Goal: Task Accomplishment & Management: Use online tool/utility

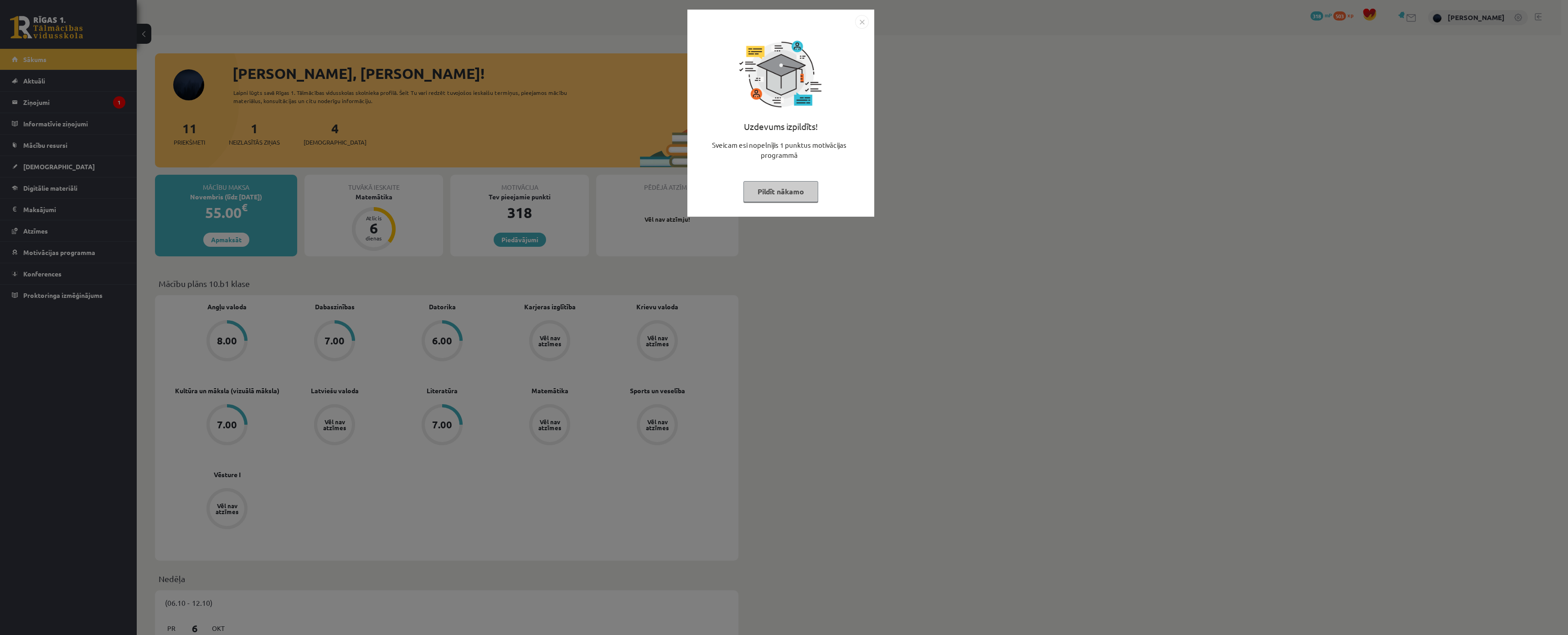
click at [774, 193] on button "Pildīt nākamo" at bounding box center [781, 191] width 74 height 21
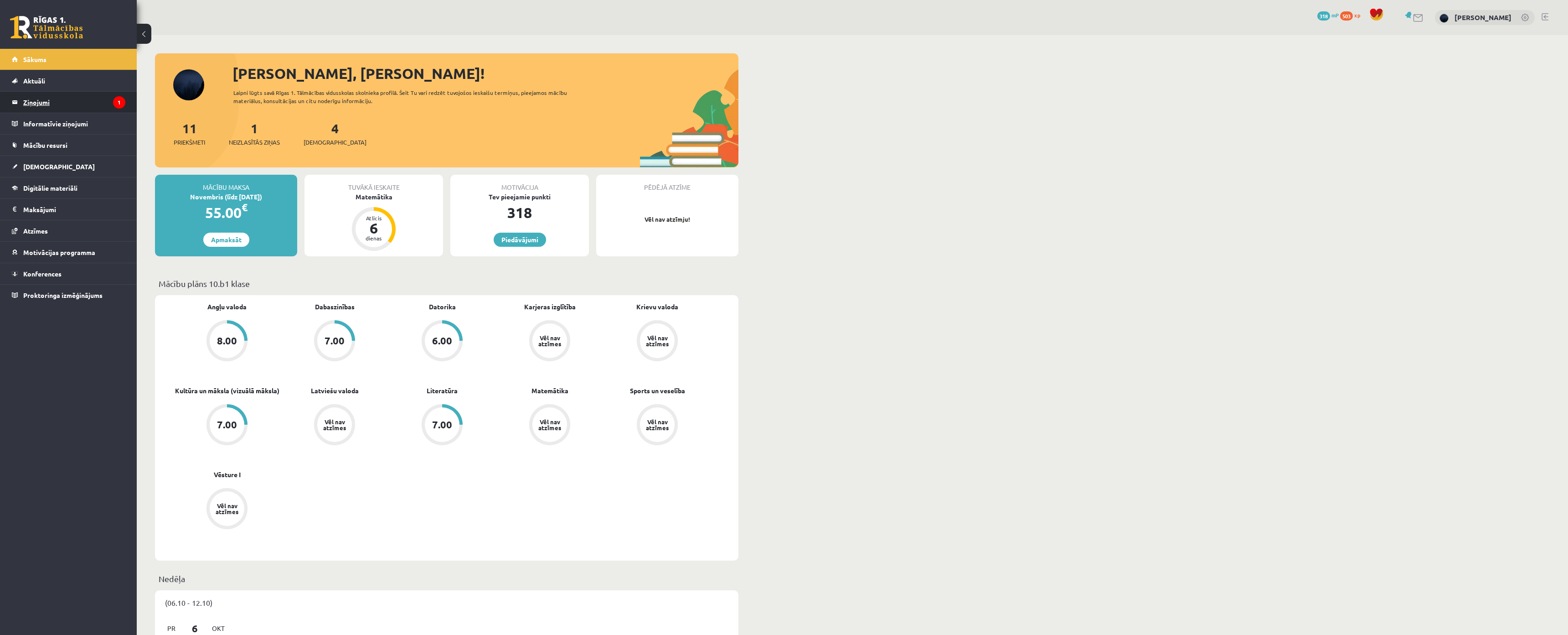
click at [74, 111] on legend "Ziņojumi 1" at bounding box center [73, 102] width 102 height 21
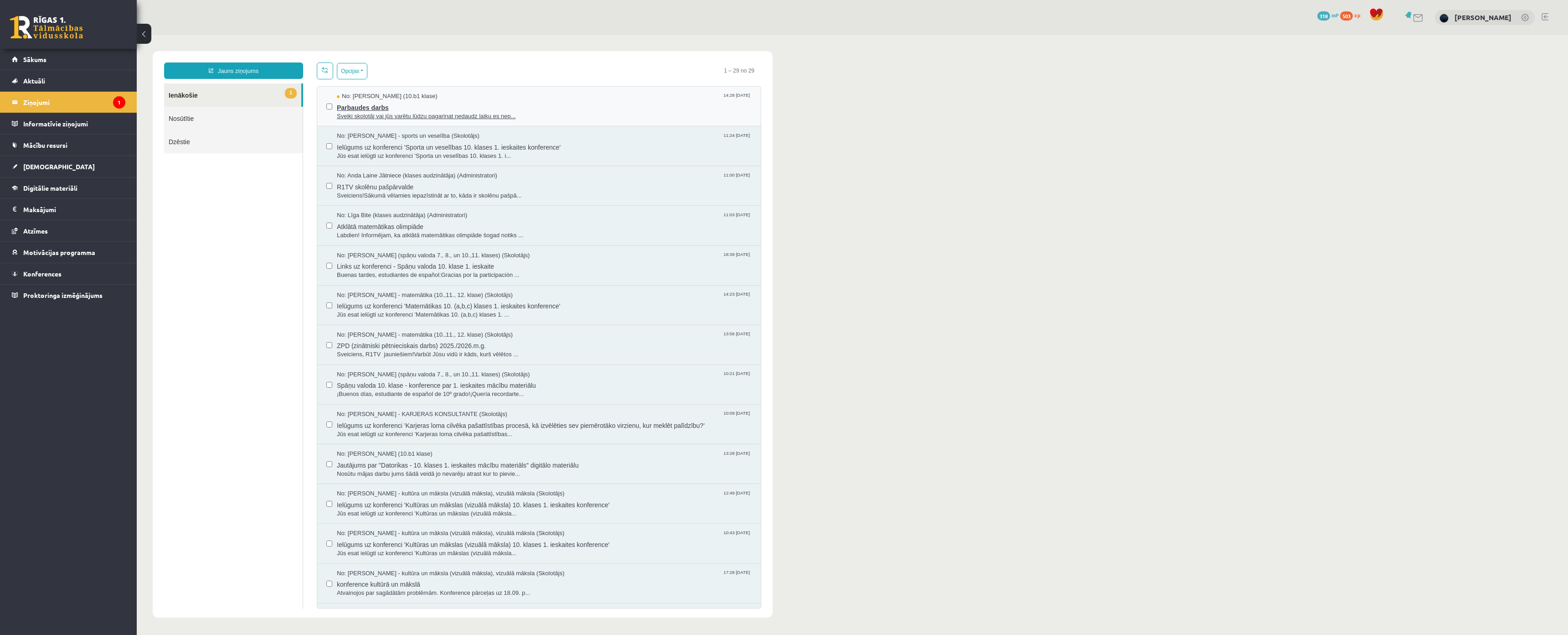
click at [377, 115] on span "Sveiki skolotāj vai jūs varētu lūdzu pagarinat nedaudz laiku es nep..." at bounding box center [544, 117] width 415 height 9
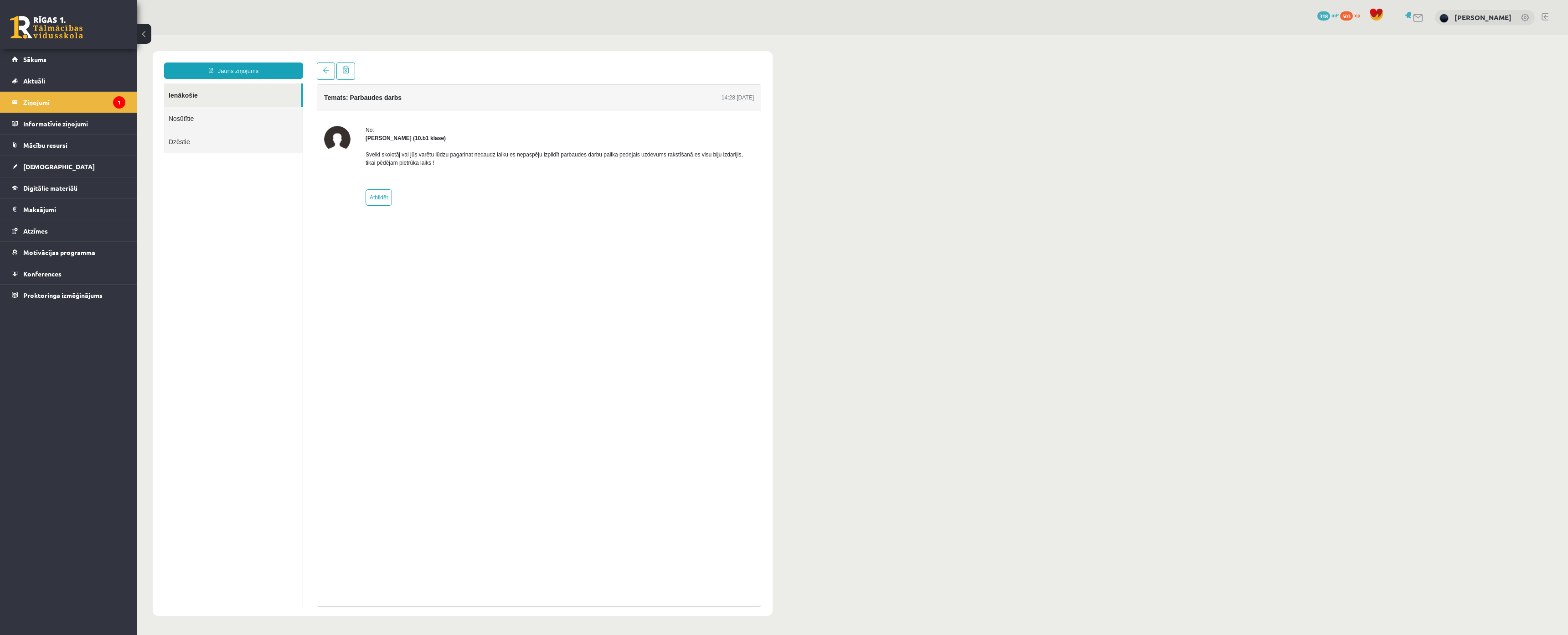
click at [372, 157] on p "Sveiki skolotāj vai jūs varētu lūdzu pagarinat nedaudz laiku es nepaspēju izpil…" at bounding box center [560, 159] width 389 height 17
drag, startPoint x: 361, startPoint y: 158, endPoint x: 437, endPoint y: 168, distance: 76.7
click at [437, 168] on div "No: Martins Birkmanis (10.b1 klase) Sveiki skolotāj vai jūs varētu lūdzu pagari…" at bounding box center [538, 166] width 429 height 80
click at [451, 237] on div "Temats: Parbaudes darbs 14:28 10/10/2025 No: Martins Birkmanis (10.b1 klase) Sv…" at bounding box center [539, 345] width 444 height 522
click at [46, 272] on span "Konferences" at bounding box center [42, 273] width 38 height 8
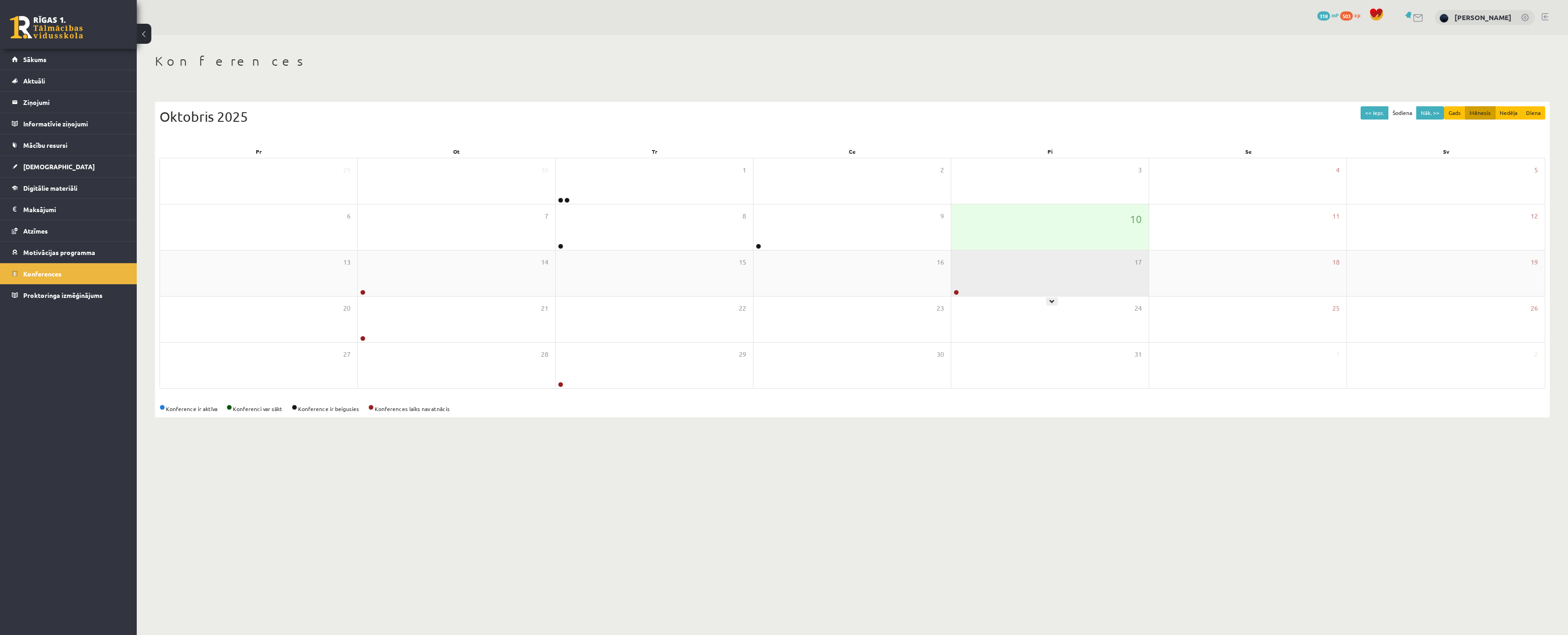
click at [1031, 283] on div "17" at bounding box center [1049, 273] width 197 height 45
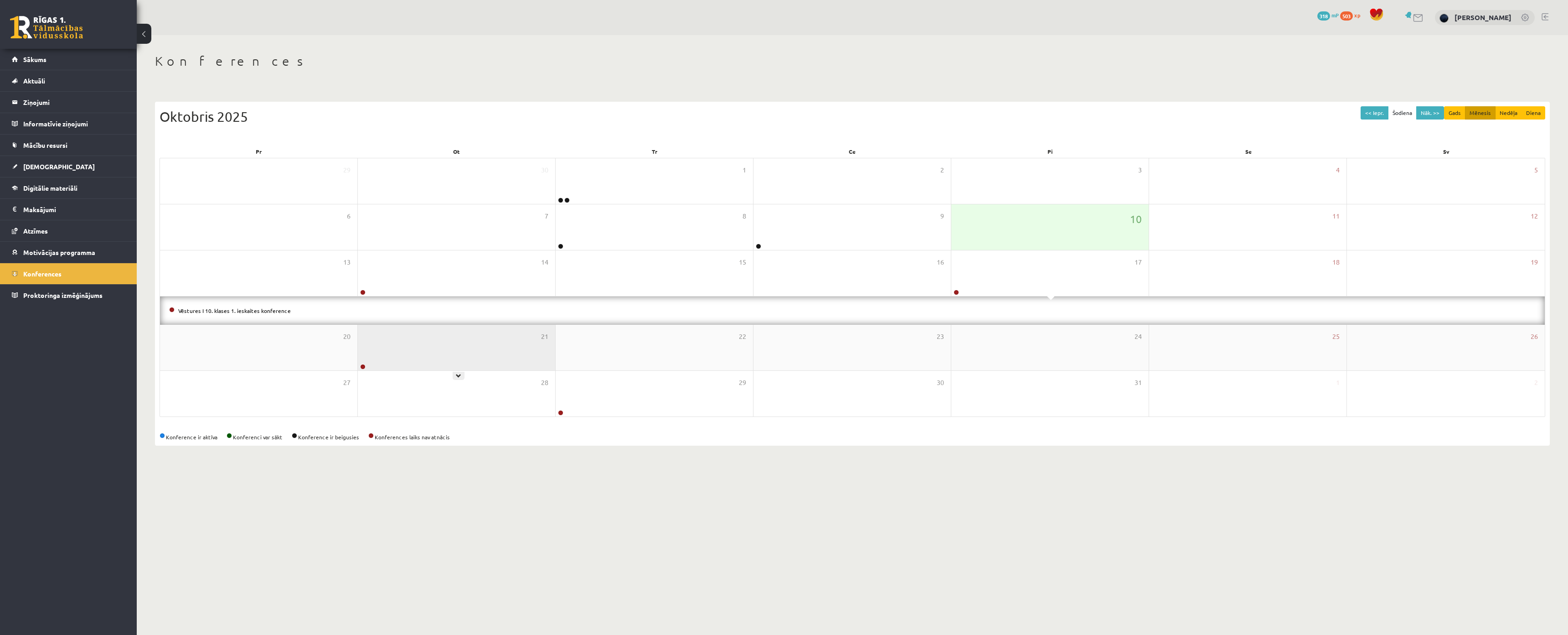
click at [419, 329] on div "21" at bounding box center [456, 347] width 197 height 45
click at [417, 330] on div "21" at bounding box center [456, 319] width 197 height 45
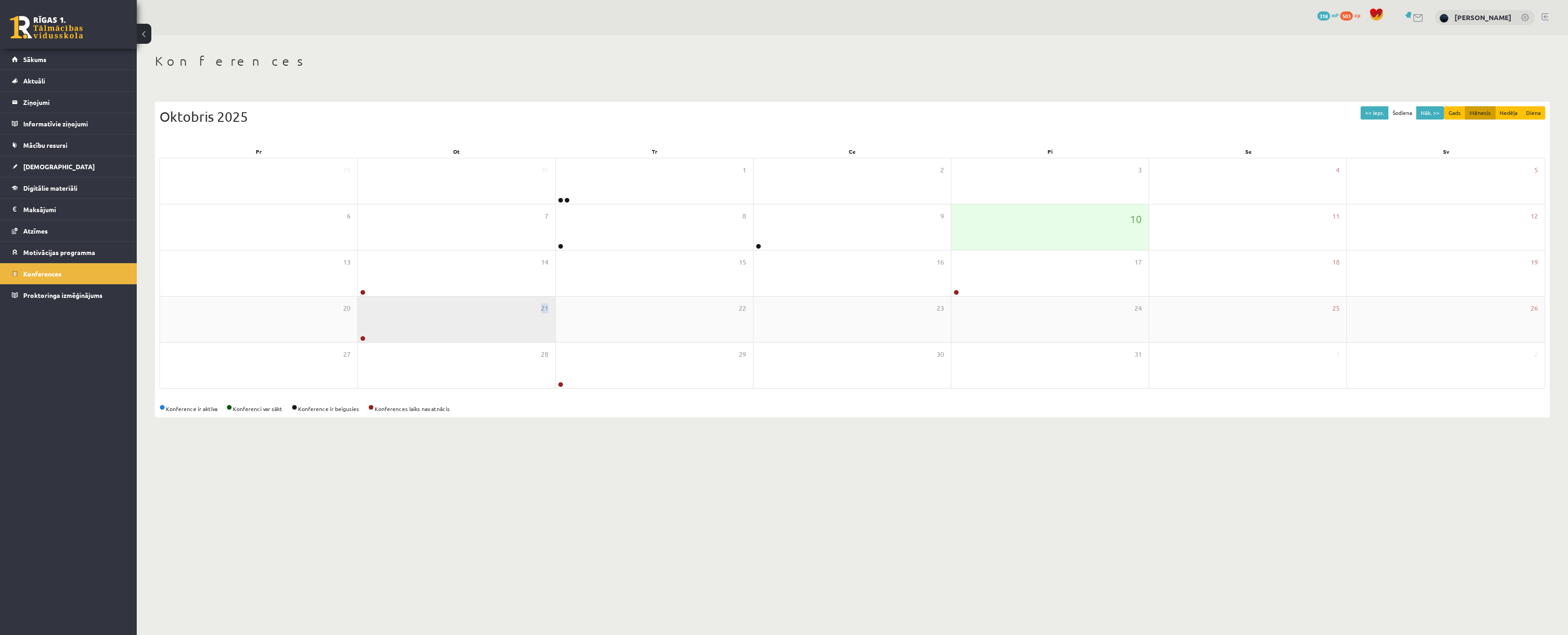
click at [417, 330] on div "21" at bounding box center [456, 319] width 197 height 45
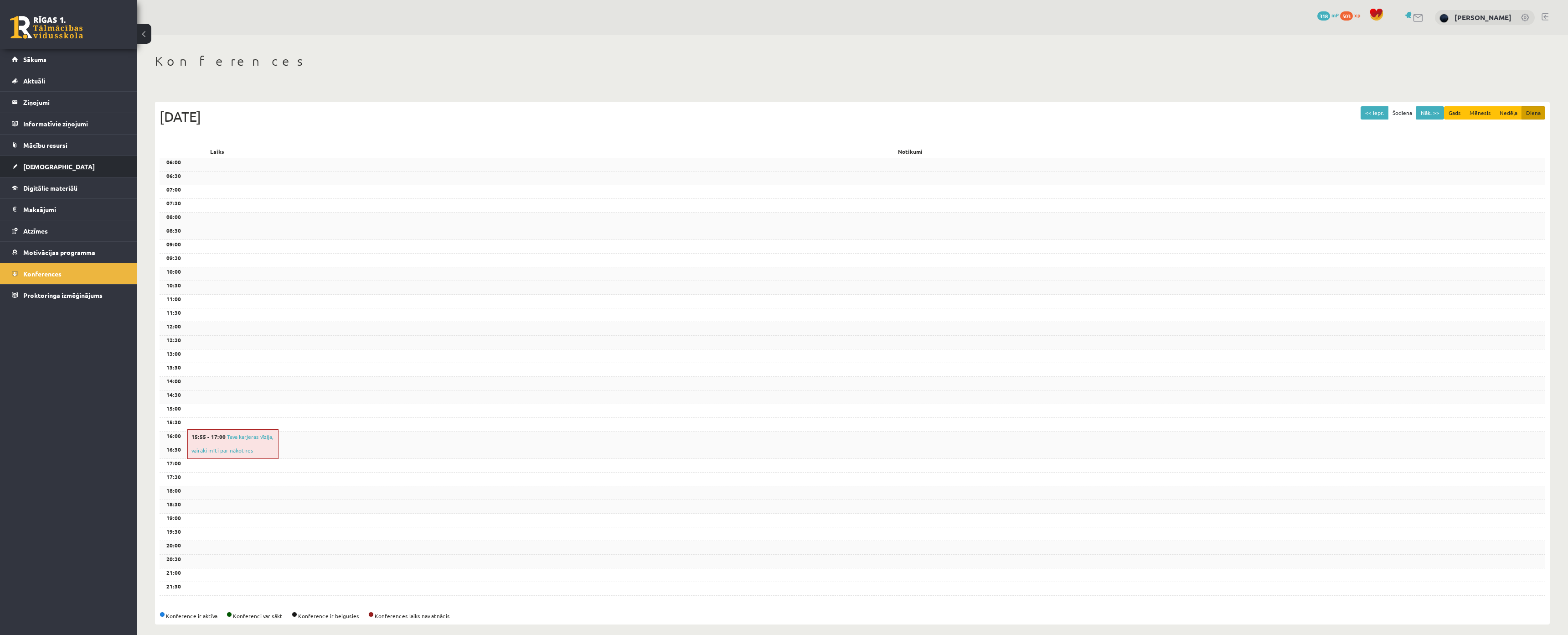
click at [38, 157] on link "[DEMOGRAPHIC_DATA]" at bounding box center [68, 166] width 113 height 21
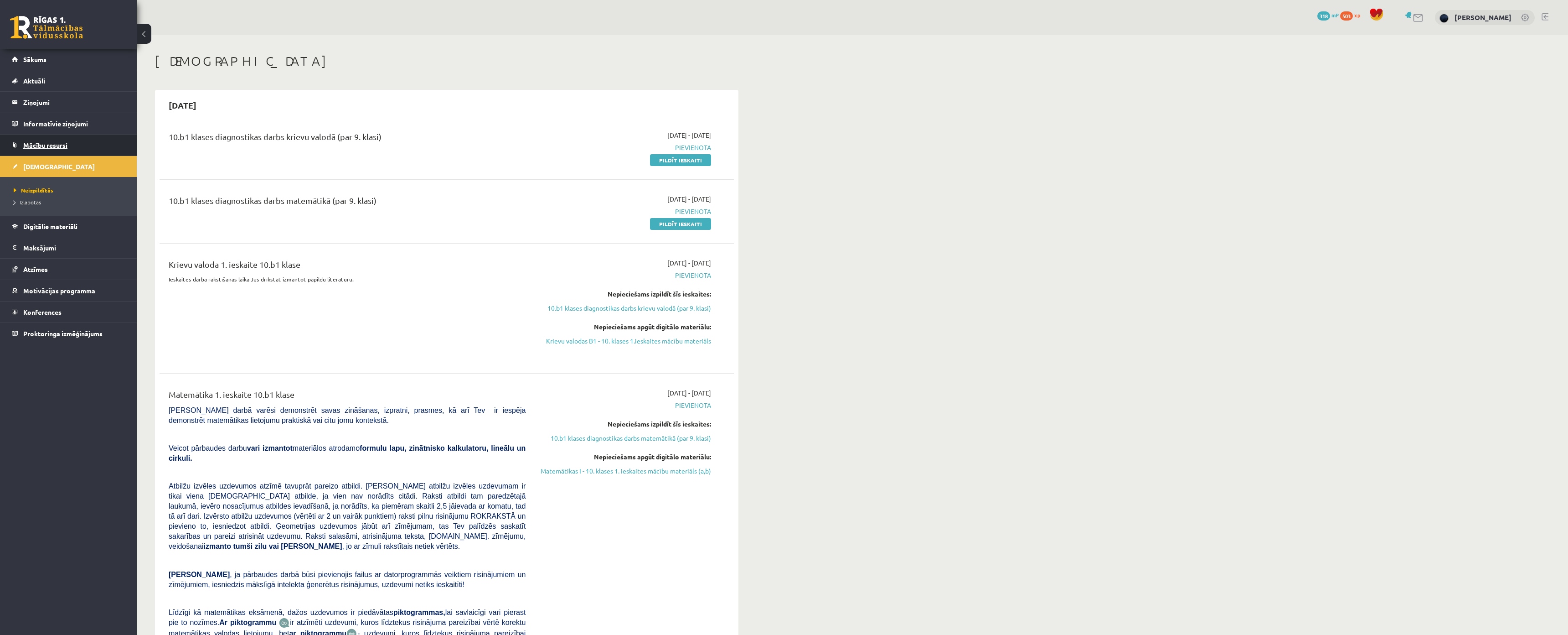
click at [39, 145] on span "Mācību resursi" at bounding box center [45, 144] width 44 height 8
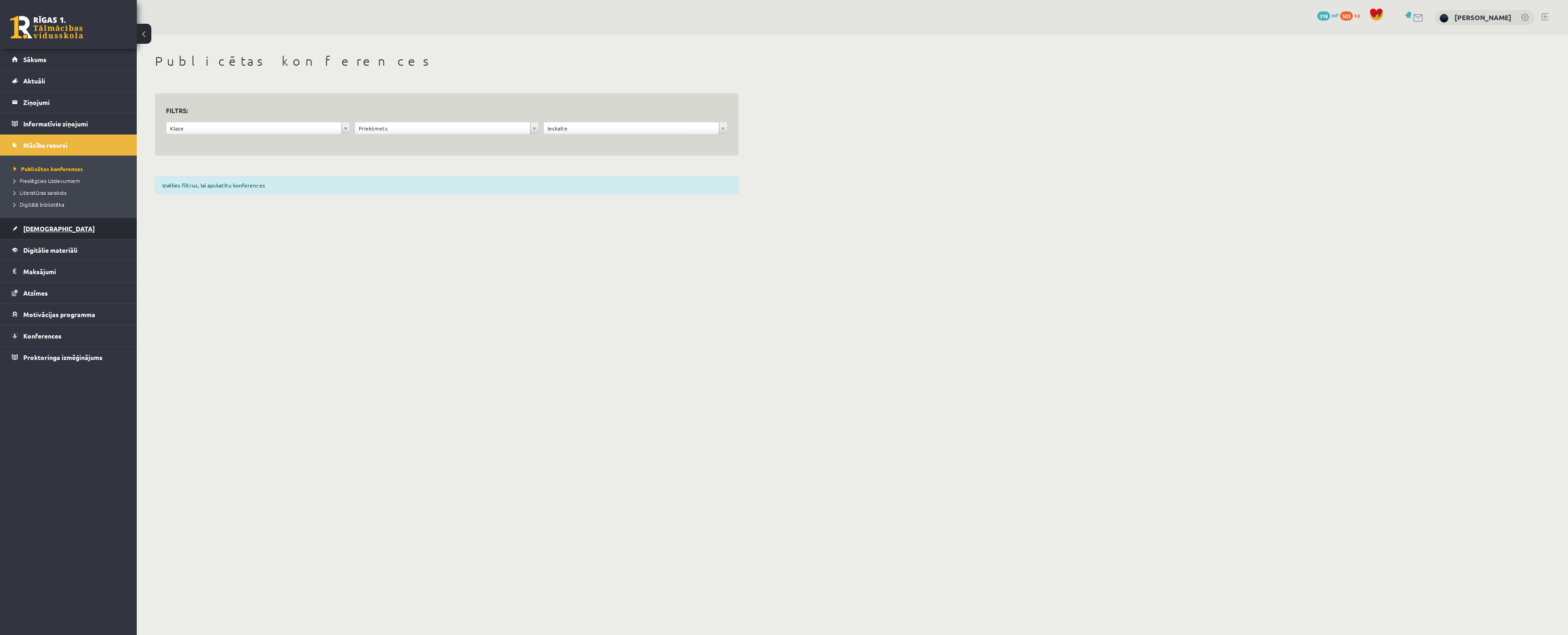
click at [47, 229] on span "[DEMOGRAPHIC_DATA]" at bounding box center [58, 228] width 72 height 8
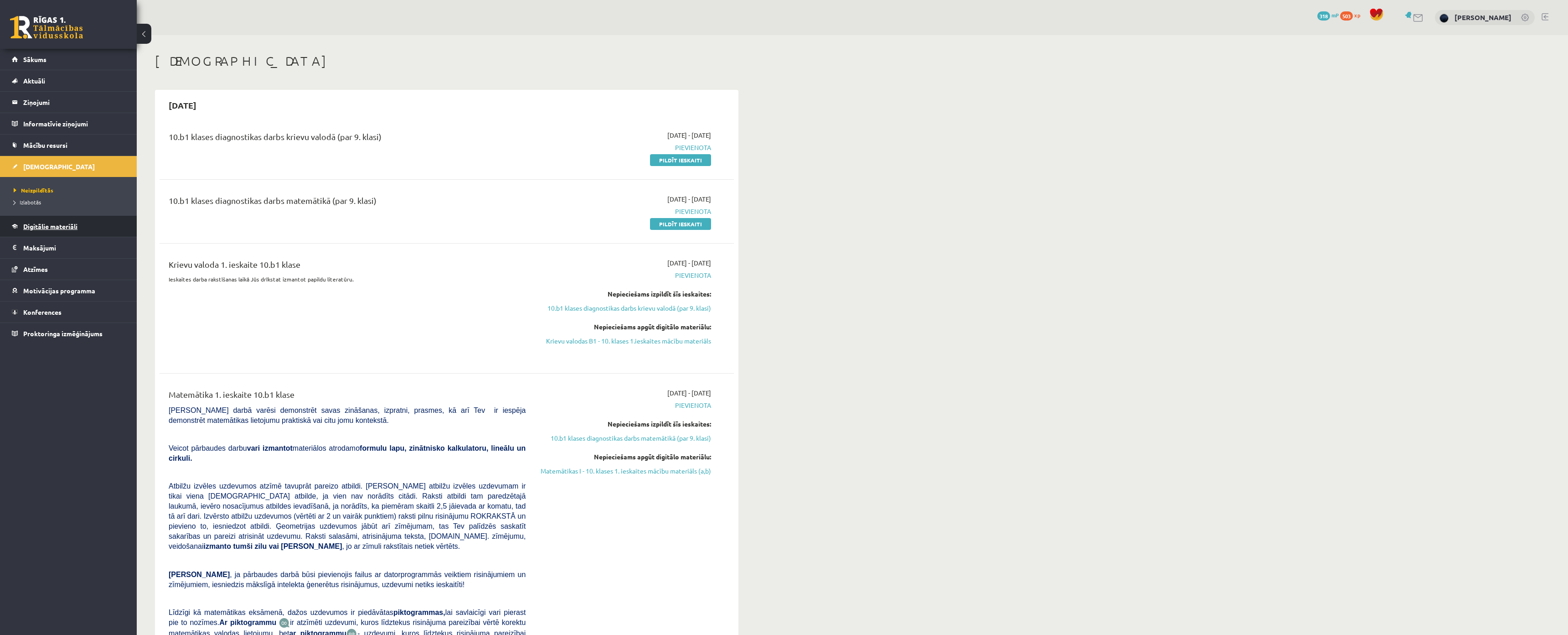
click at [47, 221] on link "Digitālie materiāli" at bounding box center [68, 227] width 113 height 21
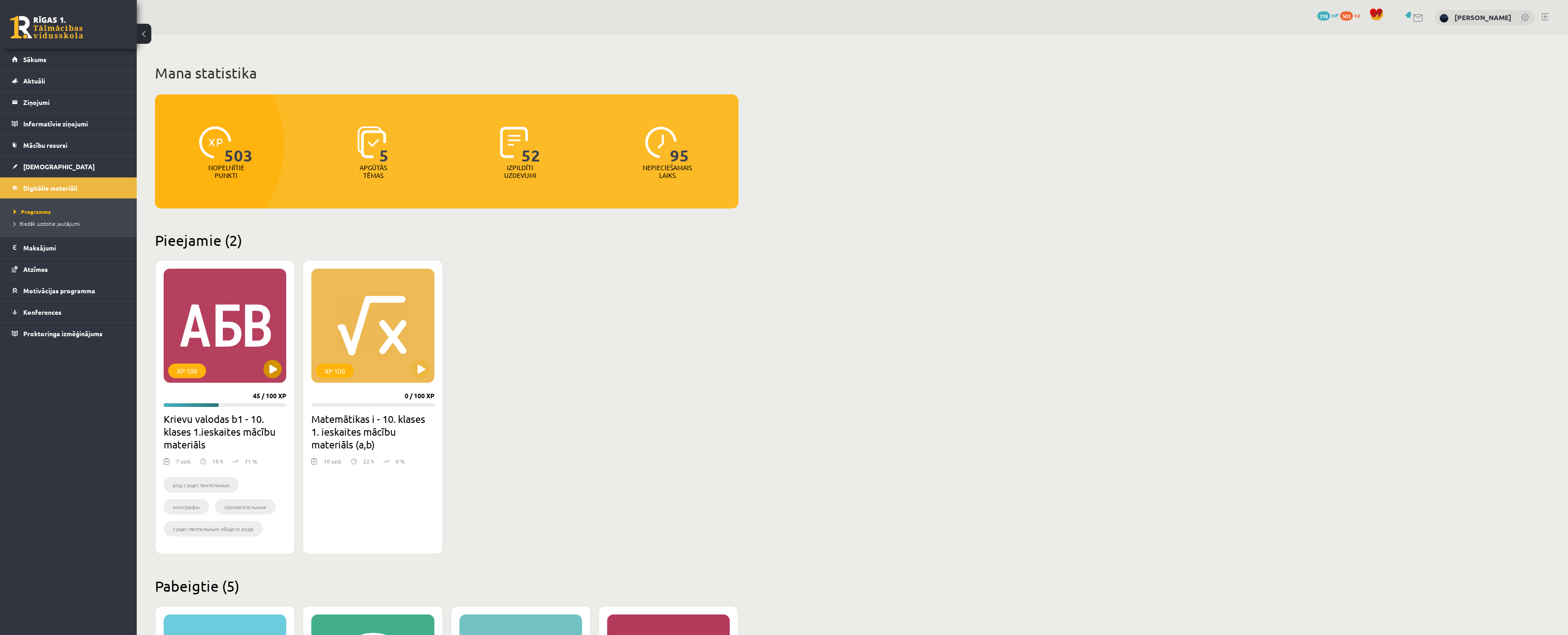
click at [225, 332] on div "XP 100" at bounding box center [225, 325] width 122 height 114
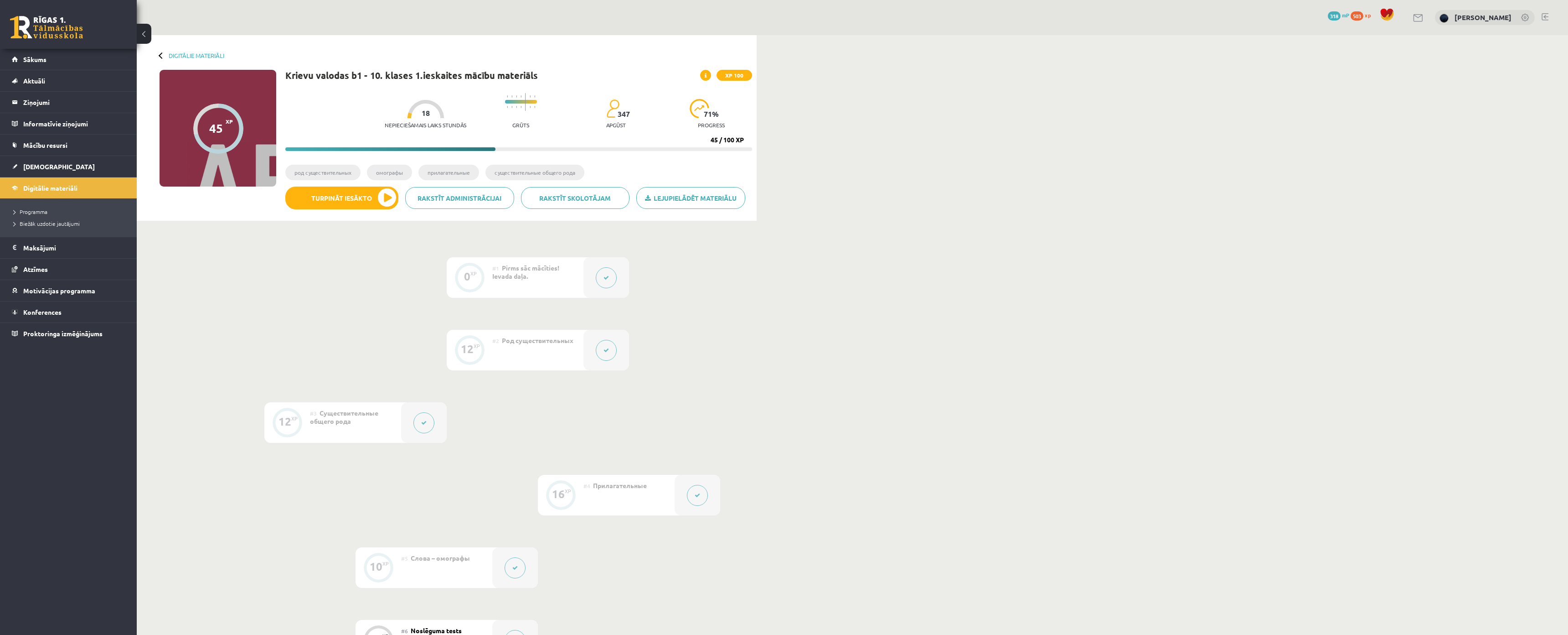
scroll to position [313, 0]
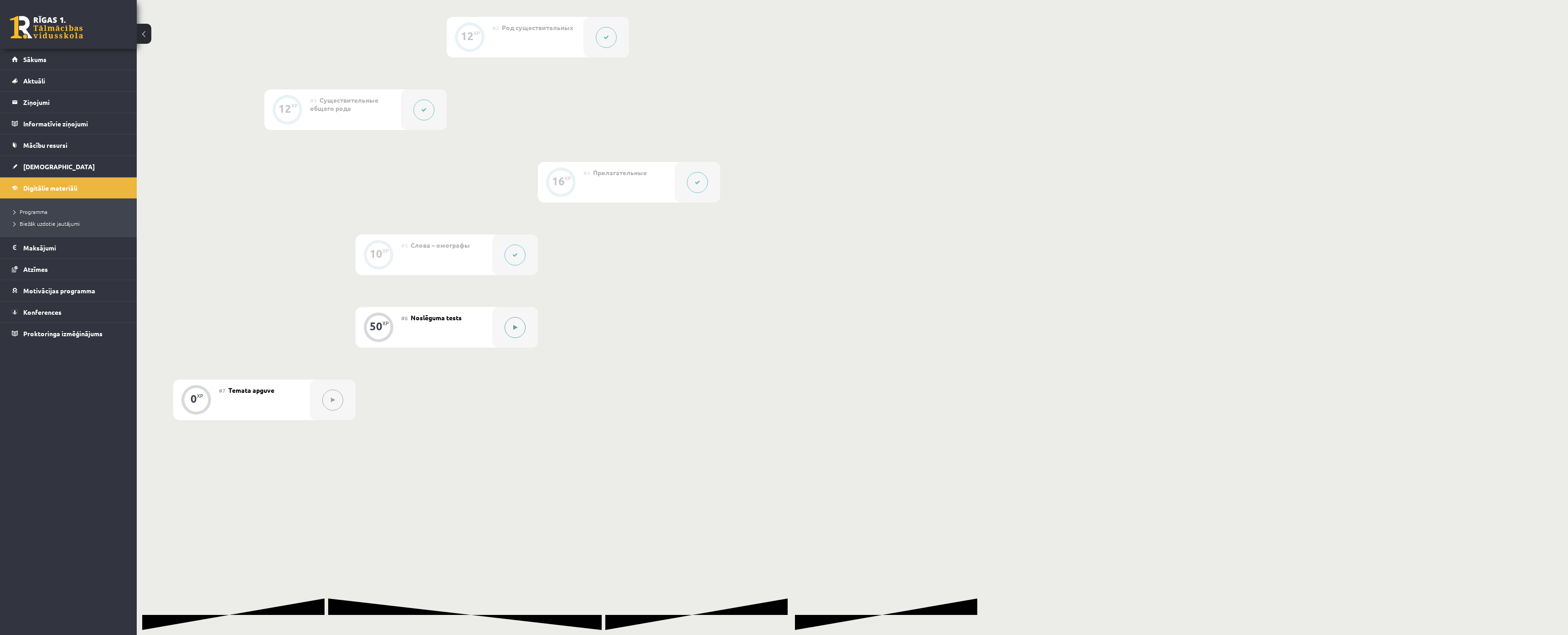
click at [517, 328] on icon at bounding box center [515, 328] width 4 height 5
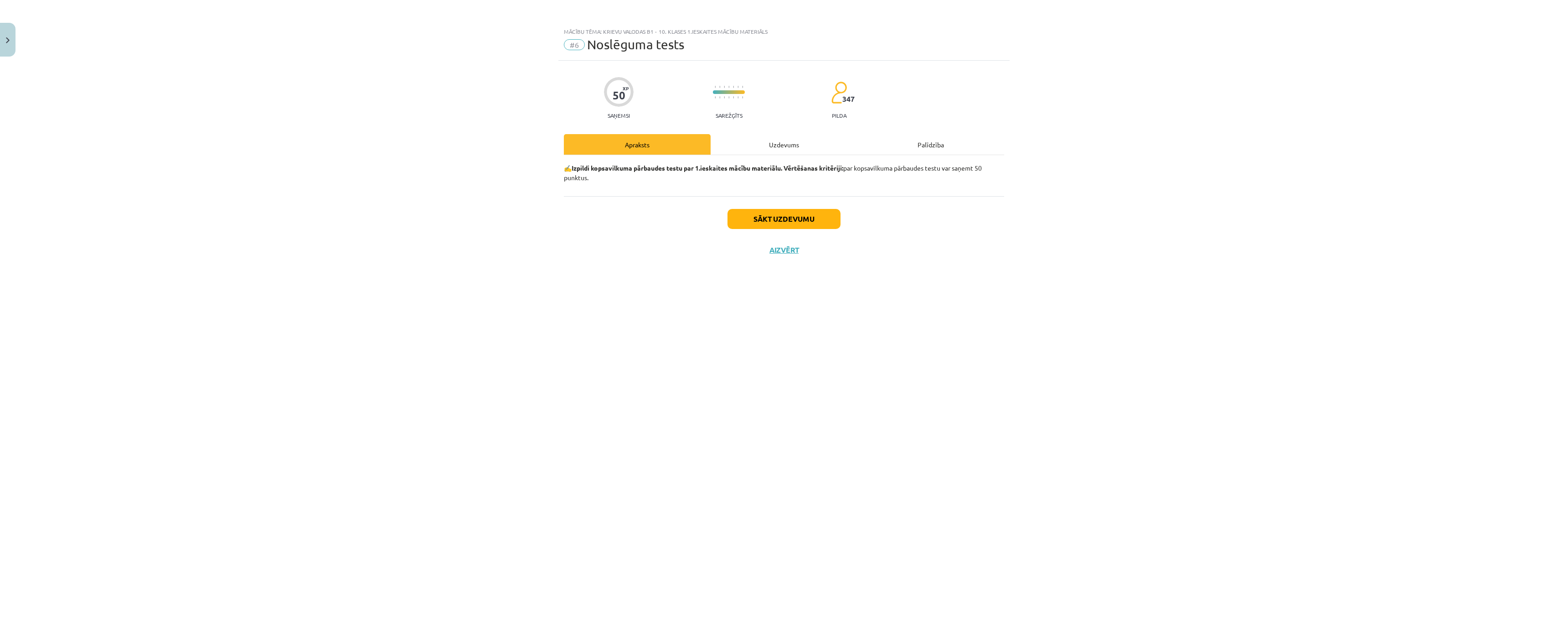
click at [761, 145] on div "Uzdevums" at bounding box center [784, 143] width 147 height 20
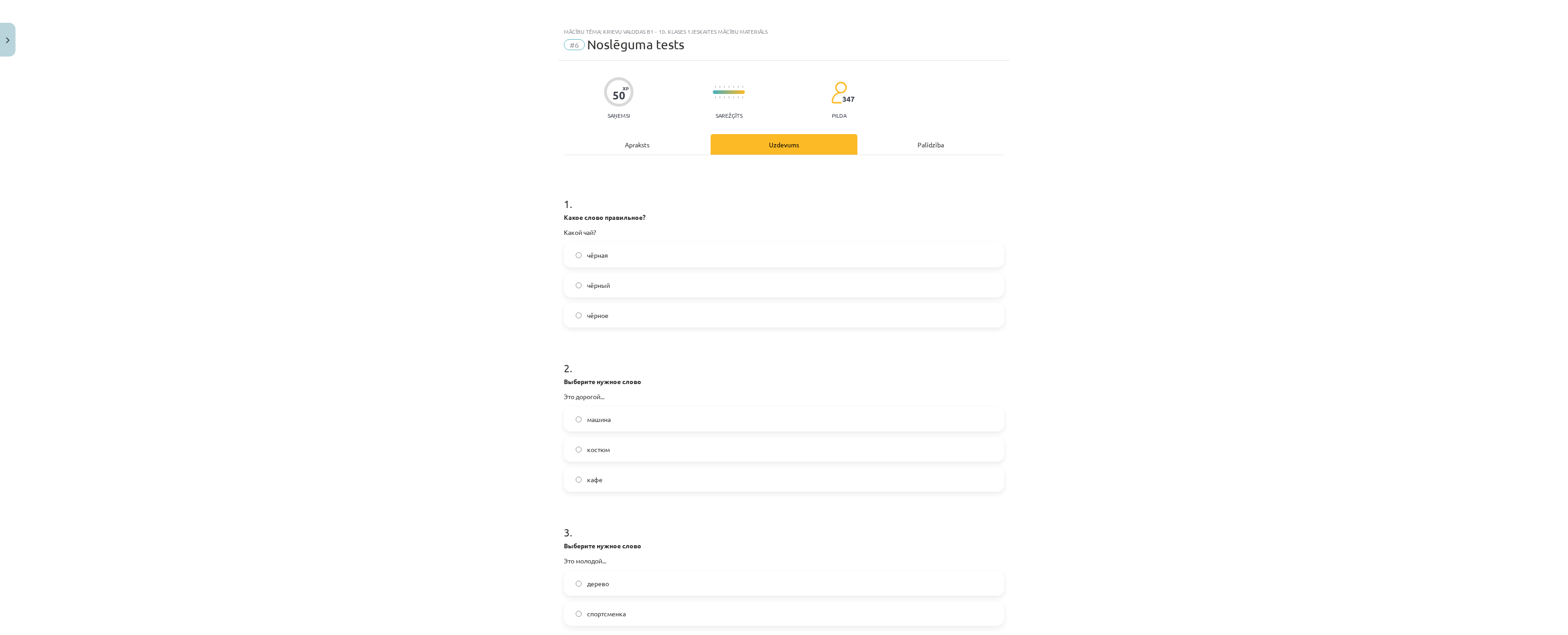
click at [552, 207] on div "Mācību tēma: Krievu valodas b1 - 10. klases 1.ieskaites mācību materiāls #6 Nos…" at bounding box center [784, 317] width 1568 height 635
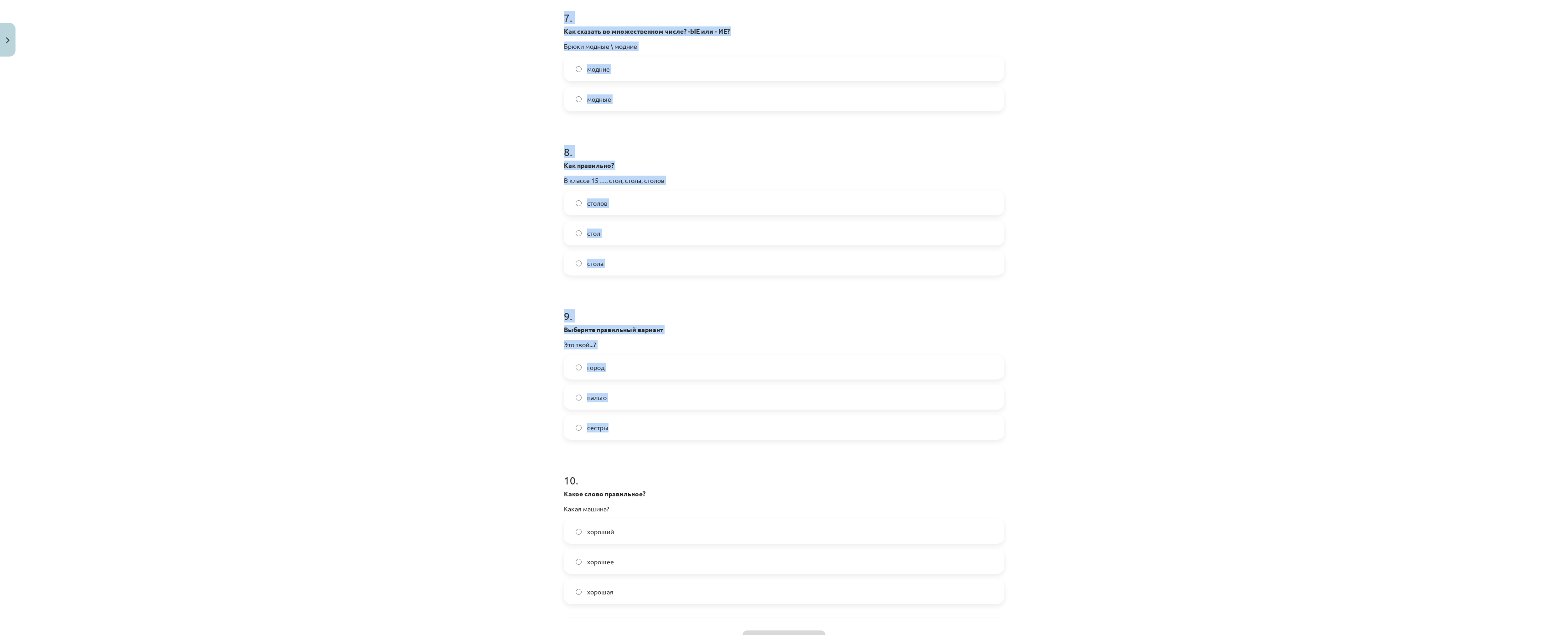
scroll to position [1301, 0]
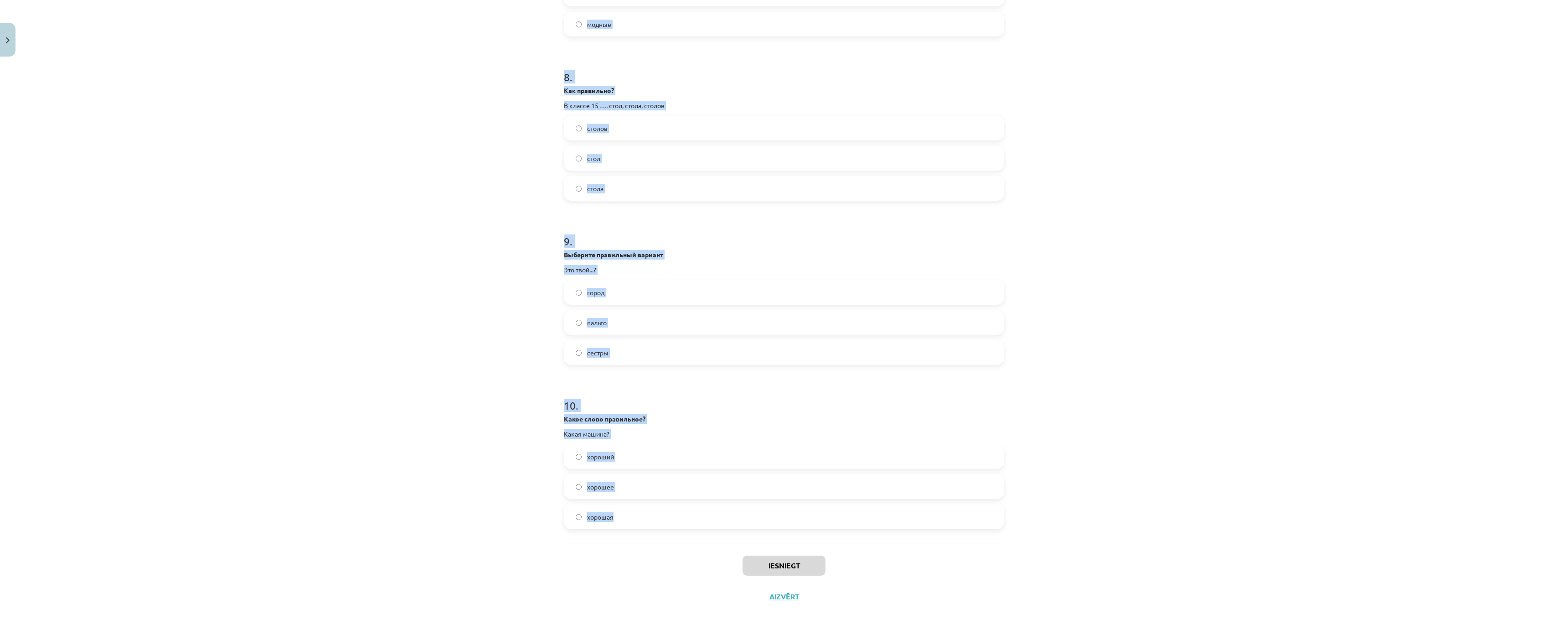
drag, startPoint x: 552, startPoint y: 205, endPoint x: 698, endPoint y: 471, distance: 303.4
click at [698, 471] on div "Mācību tēma: Krievu valodas b1 - 10. klases 1.ieskaites mācību materiāls #6 Nos…" at bounding box center [784, 317] width 1568 height 635
copy form "7 . Lorem ipsum dolorsitam? Conse adi? elitse doeius tempor 9 . Incididu utlabo…"
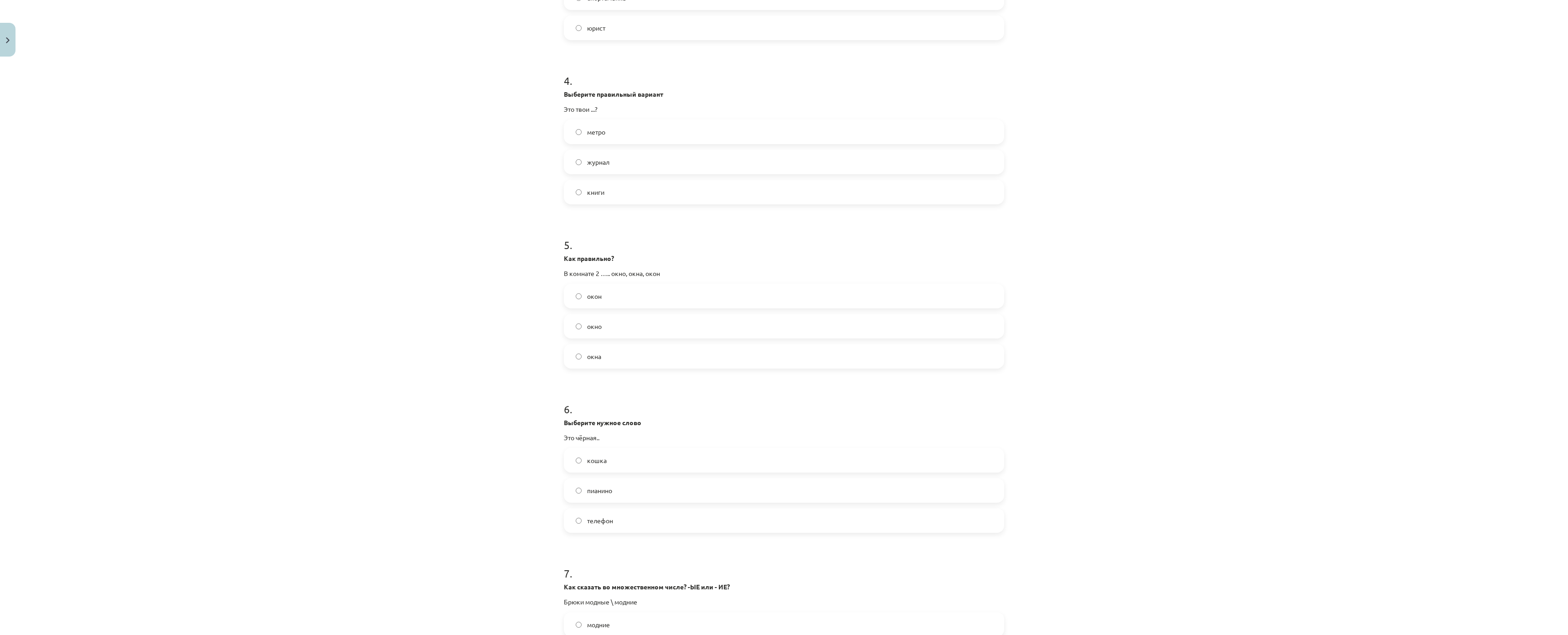
scroll to position [0, 0]
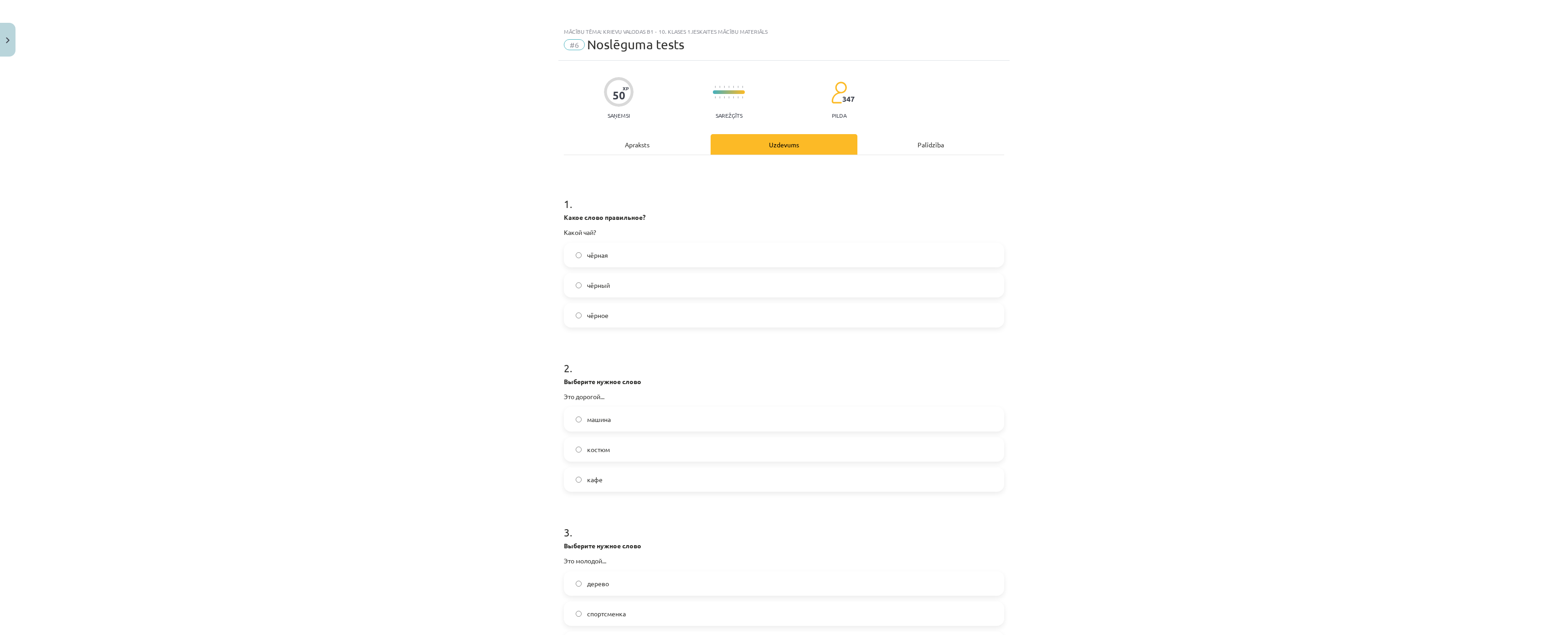
click at [591, 256] on span "чёрная" at bounding box center [598, 255] width 21 height 10
click at [662, 294] on label "чёрный" at bounding box center [784, 285] width 438 height 23
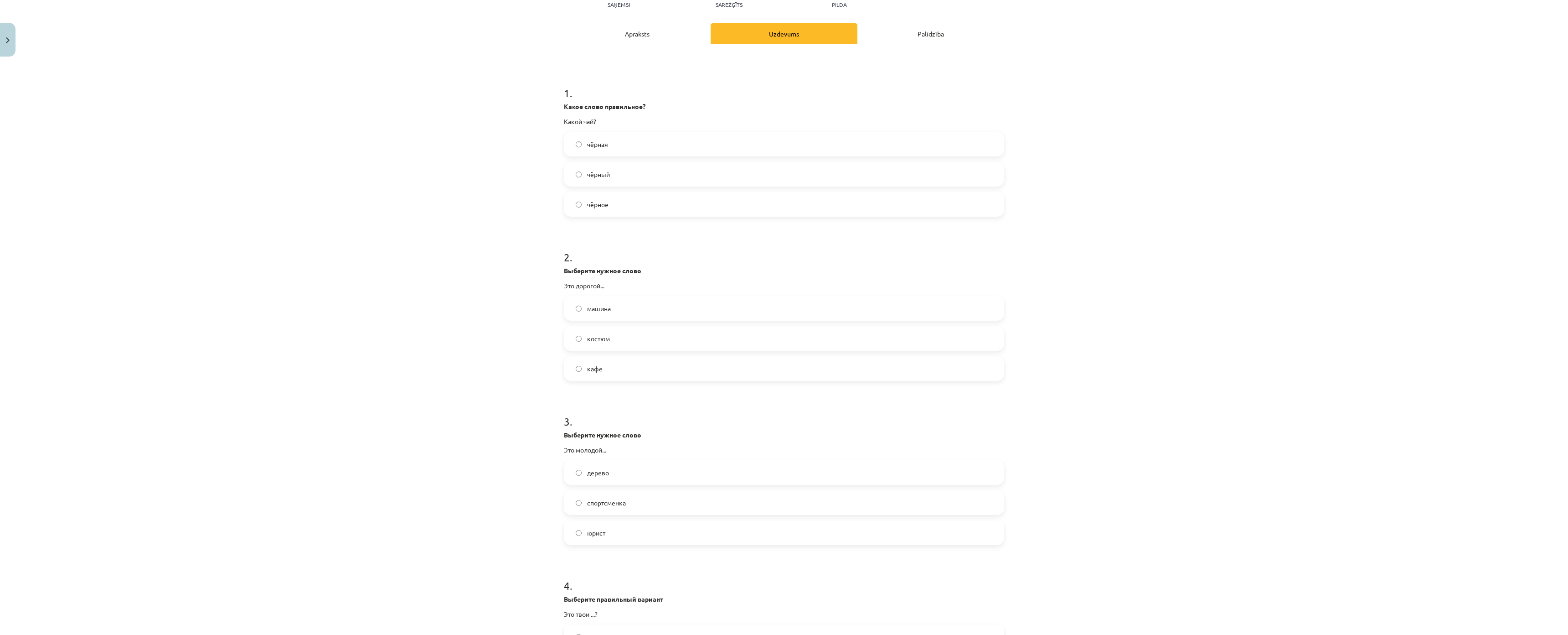
scroll to position [228, 0]
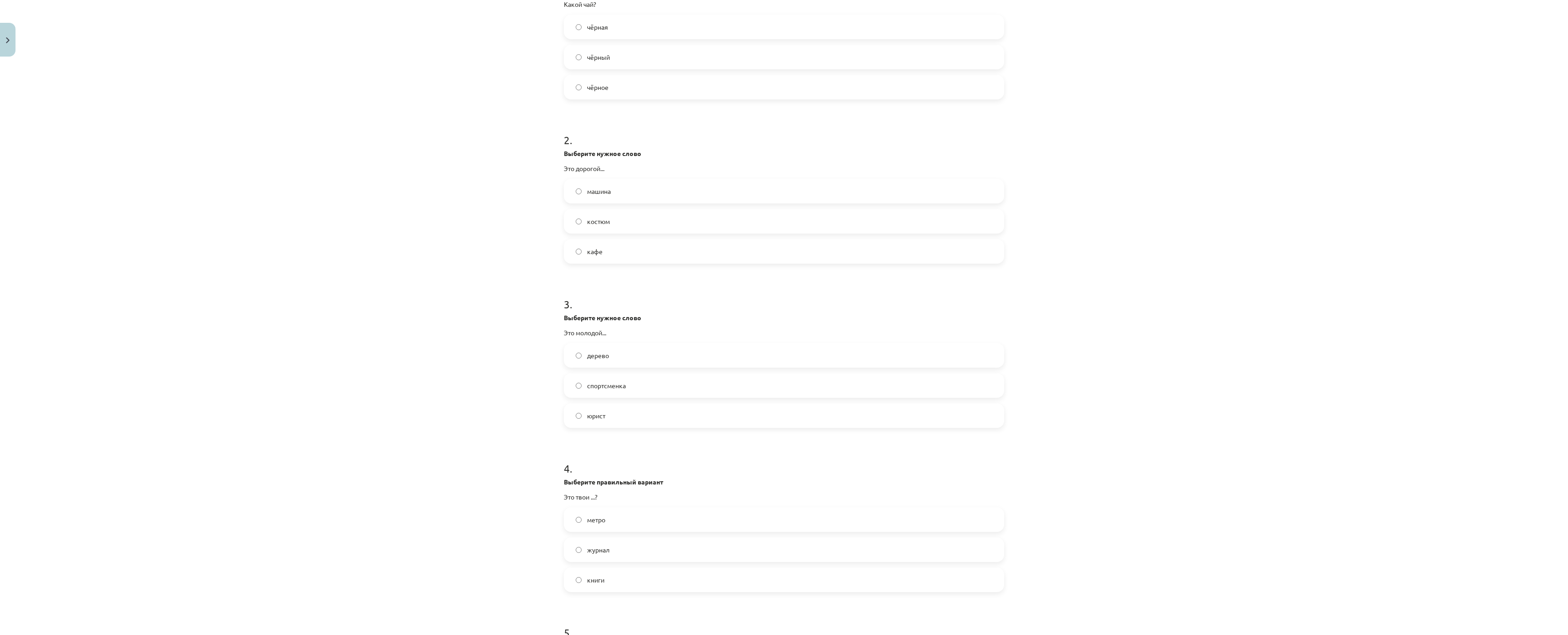
click at [594, 224] on span "костюм" at bounding box center [599, 221] width 23 height 10
click at [602, 156] on form "1 . Какое слово правильное? Какой чай? чёрная чёрный чёрное 2 . Выберите нужное…" at bounding box center [784, 476] width 440 height 1593
click at [600, 151] on label "юрист" at bounding box center [784, 142] width 438 height 23
click at [597, 305] on span "книги" at bounding box center [596, 306] width 18 height 10
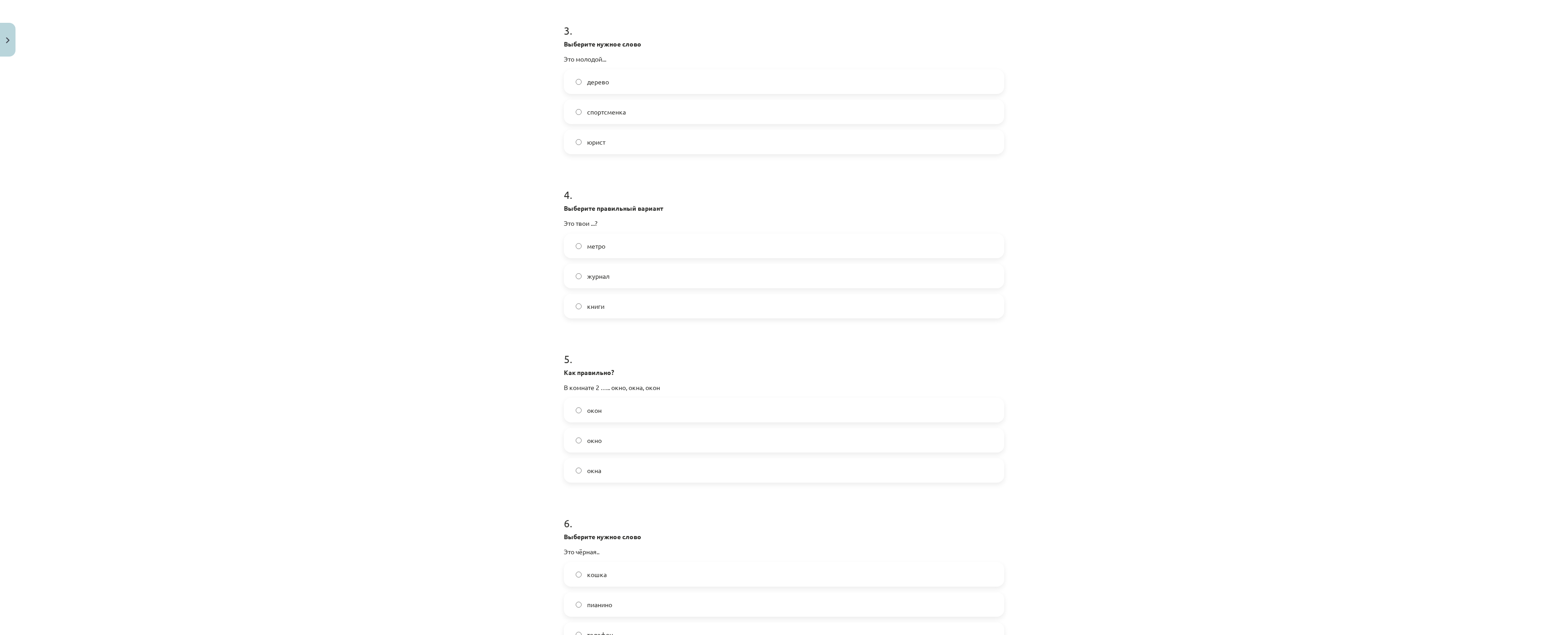
click at [613, 476] on label "окна" at bounding box center [784, 470] width 438 height 23
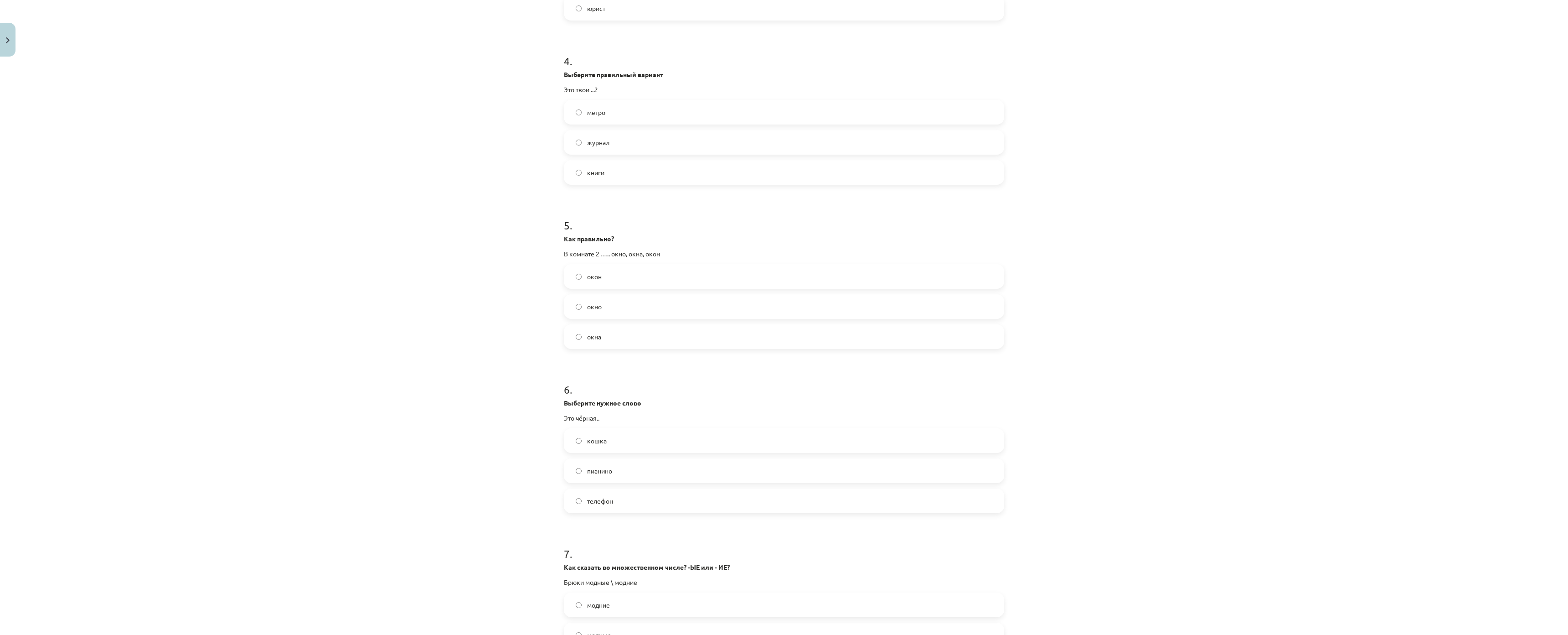
scroll to position [775, 0]
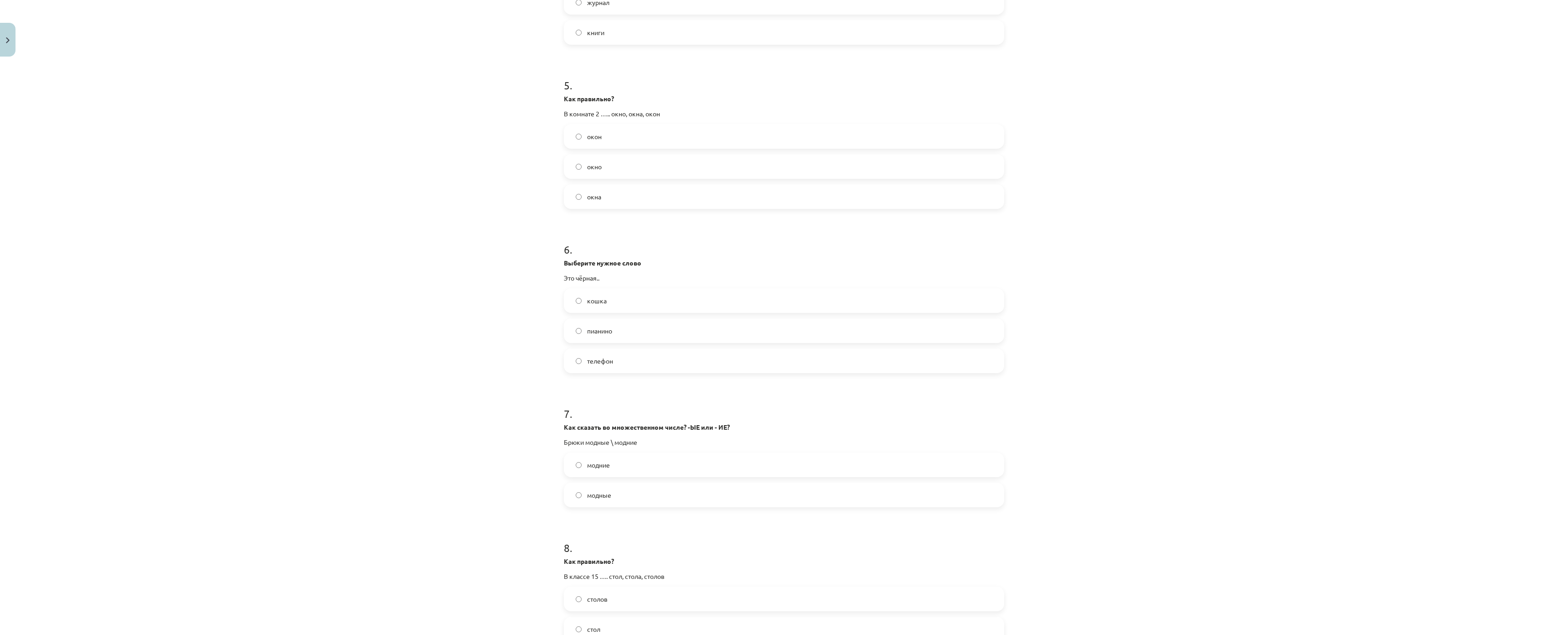
click at [602, 305] on span "кошка" at bounding box center [597, 300] width 19 height 10
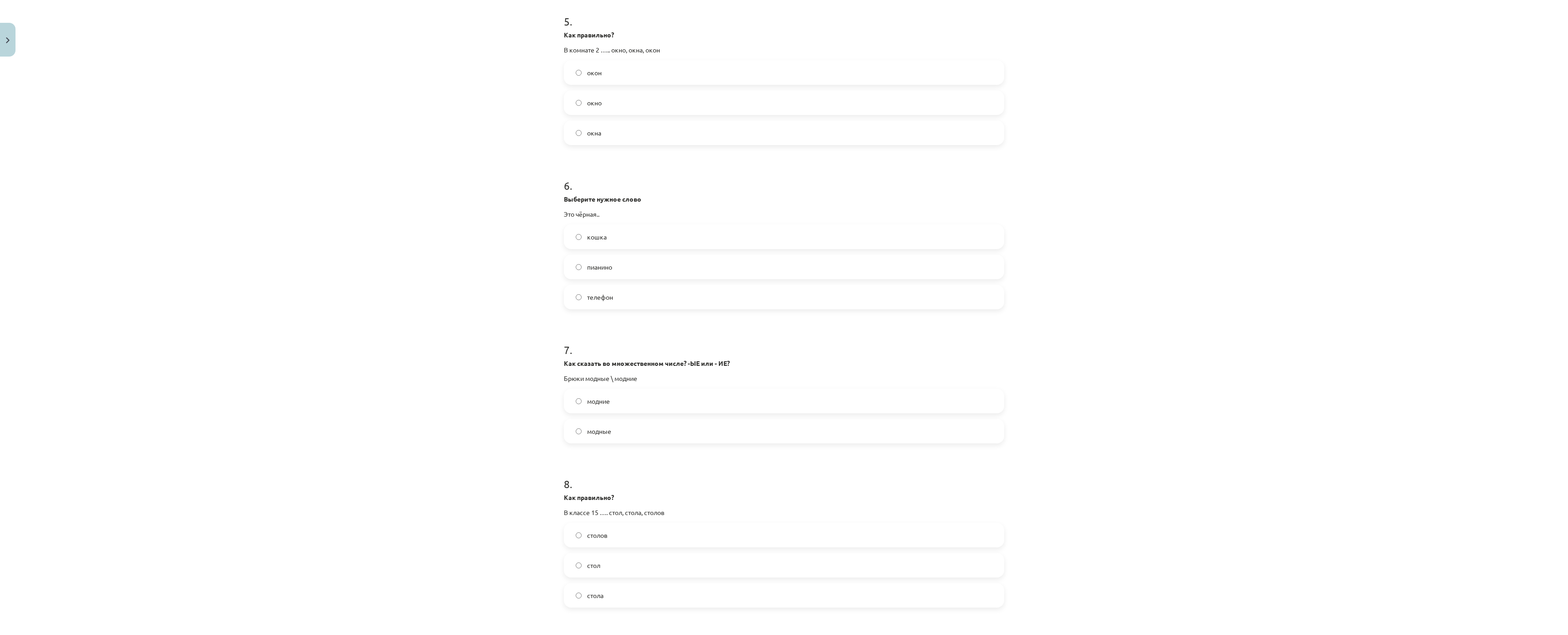
scroll to position [957, 0]
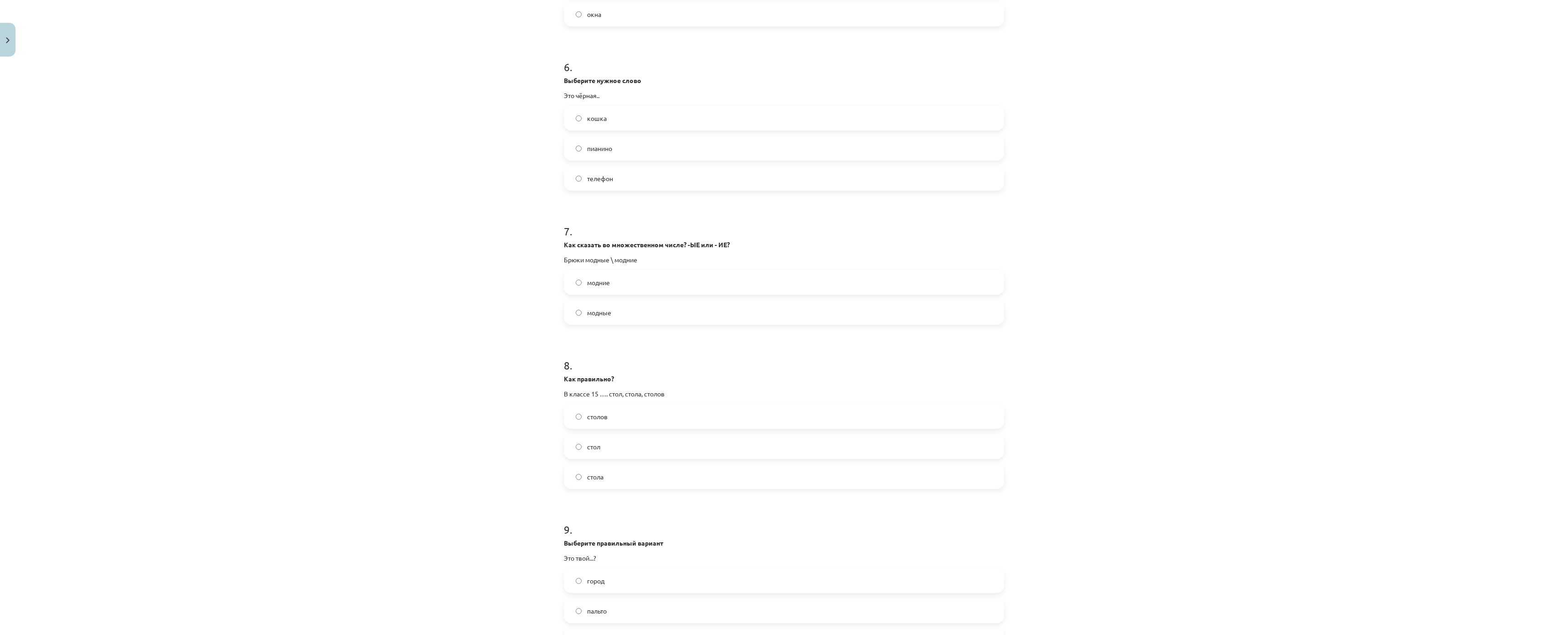
click at [645, 320] on label "модные" at bounding box center [784, 313] width 438 height 23
click at [617, 419] on label "столов" at bounding box center [784, 416] width 438 height 23
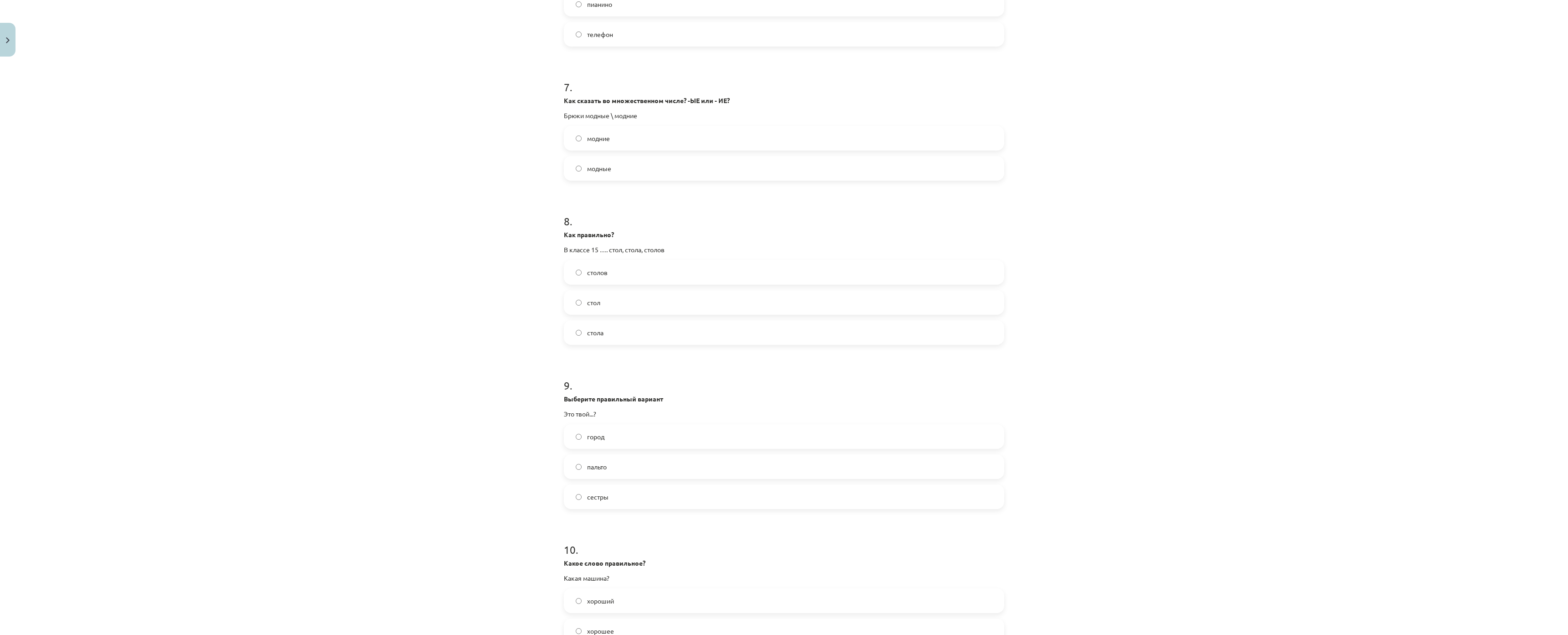
scroll to position [1231, 0]
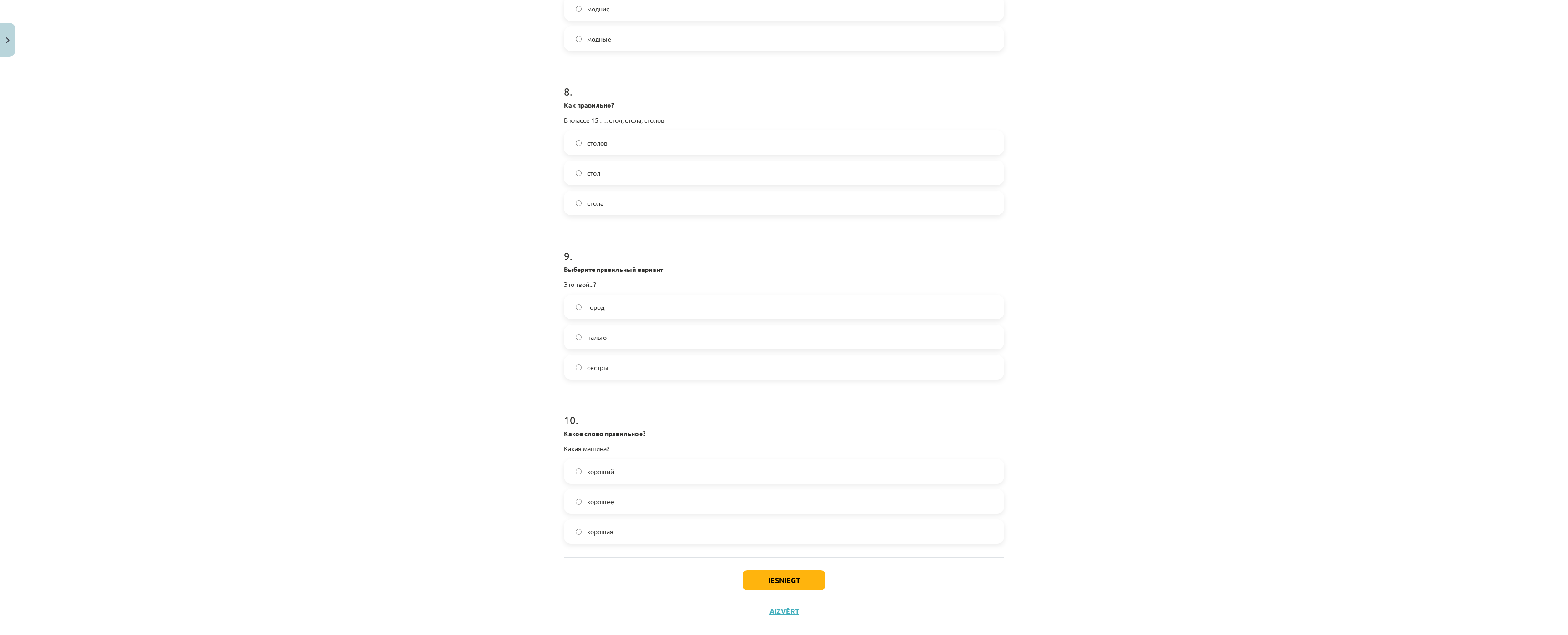
click at [590, 310] on span "город" at bounding box center [596, 306] width 18 height 10
click at [626, 505] on label "хорошая" at bounding box center [784, 516] width 438 height 23
click at [808, 555] on button "Iesniegt" at bounding box center [784, 565] width 83 height 20
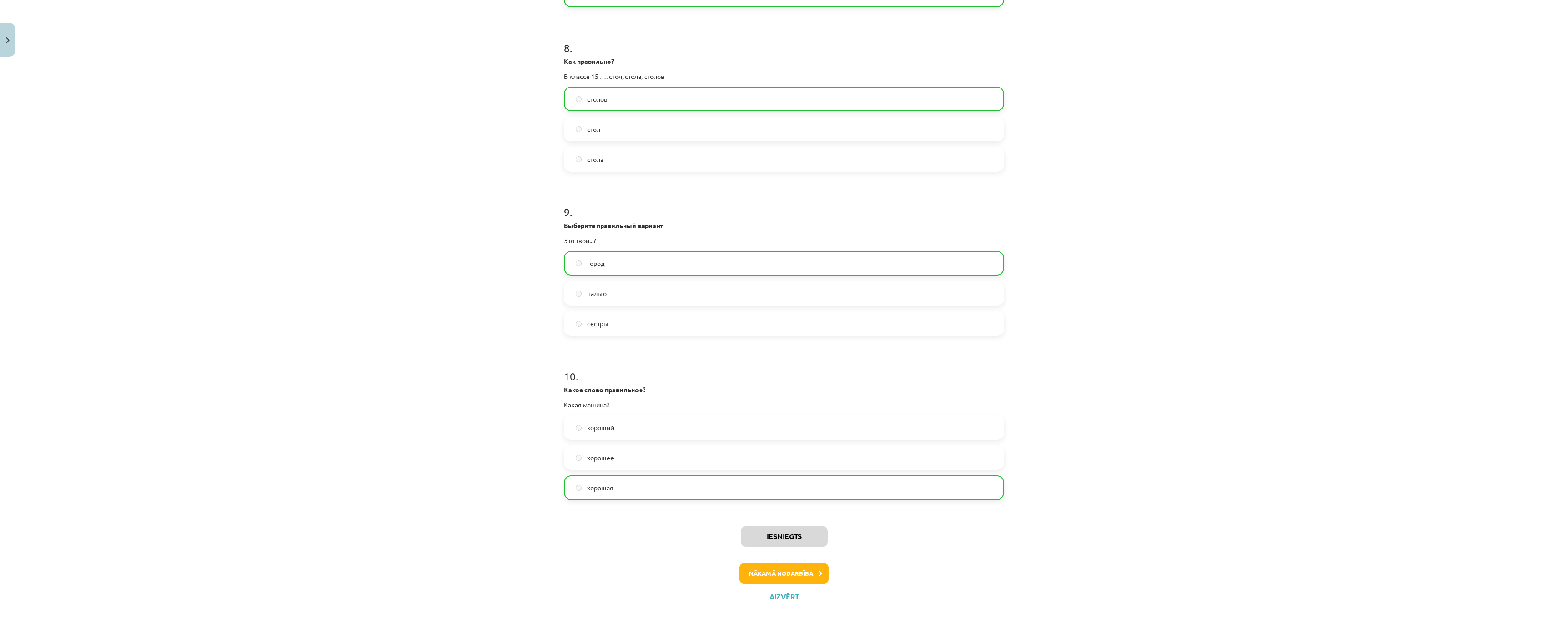
click at [781, 542] on div "Iesniegts Nākamā nodarbība Aizvērt" at bounding box center [784, 560] width 440 height 93
click at [782, 562] on button "Nākamā nodarbība" at bounding box center [784, 573] width 89 height 21
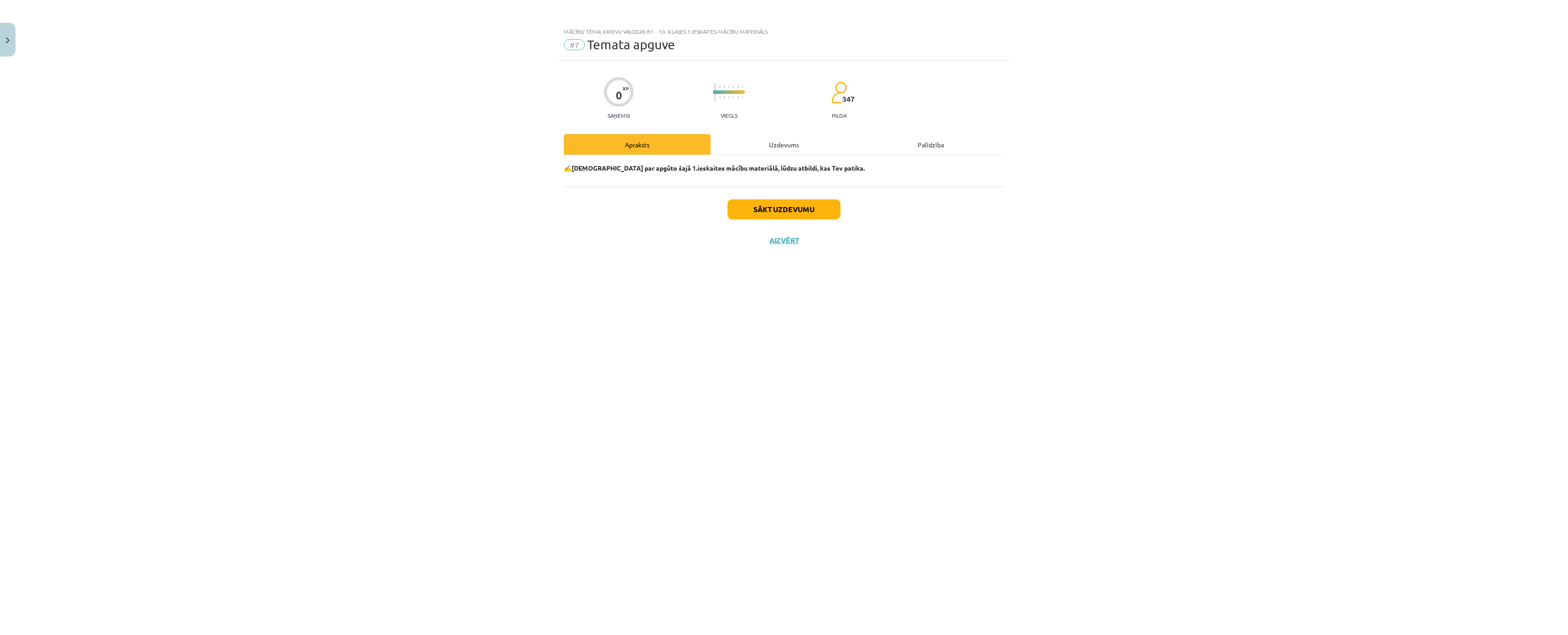
scroll to position [0, 0]
click at [769, 138] on div "Uzdevums" at bounding box center [784, 143] width 147 height 20
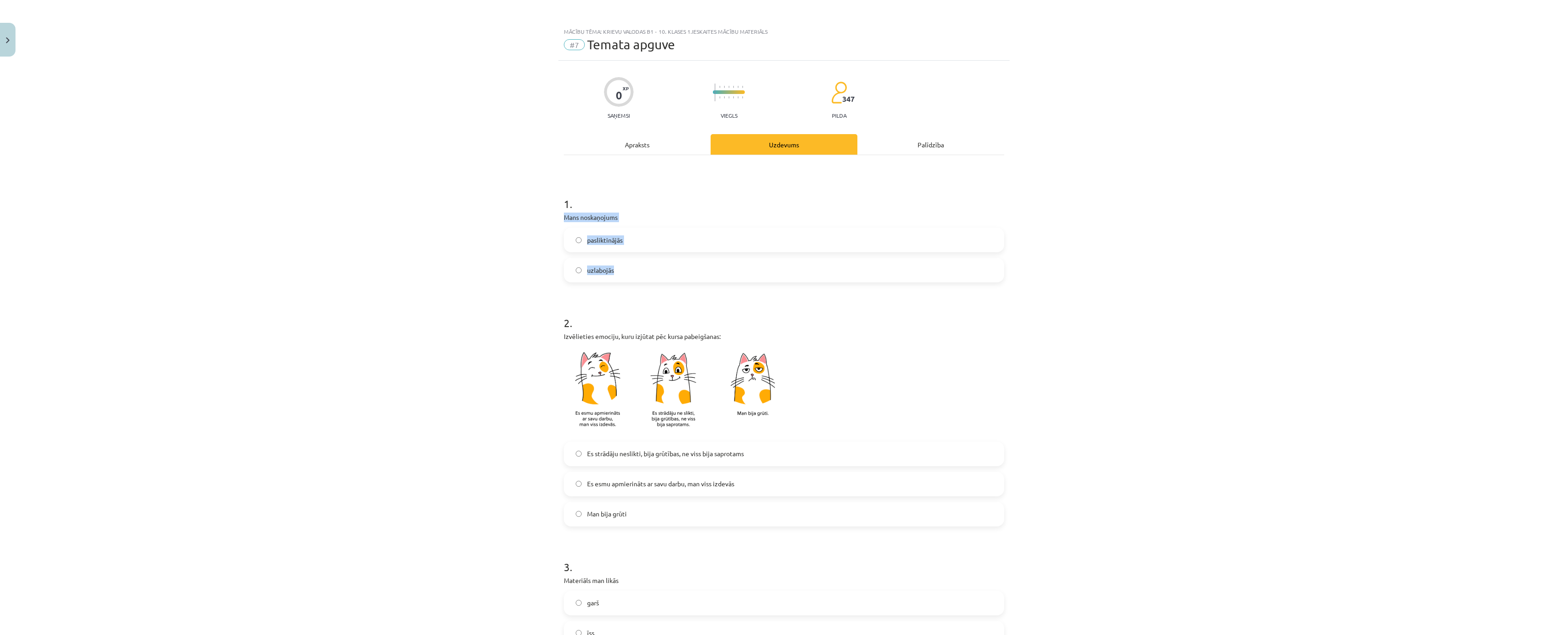
drag, startPoint x: 552, startPoint y: 217, endPoint x: 615, endPoint y: 272, distance: 83.6
click at [656, 278] on div "Mācību tēma: Krievu valodas b1 - 10. klases 1.ieskaites mācību materiāls #7 Tem…" at bounding box center [784, 317] width 1568 height 635
click at [503, 275] on div "Mācību tēma: Krievu valodas b1 - 10. klases 1.ieskaites mācību materiāls #7 Tem…" at bounding box center [784, 317] width 1568 height 635
click at [595, 268] on span "uzlabojās" at bounding box center [600, 270] width 27 height 10
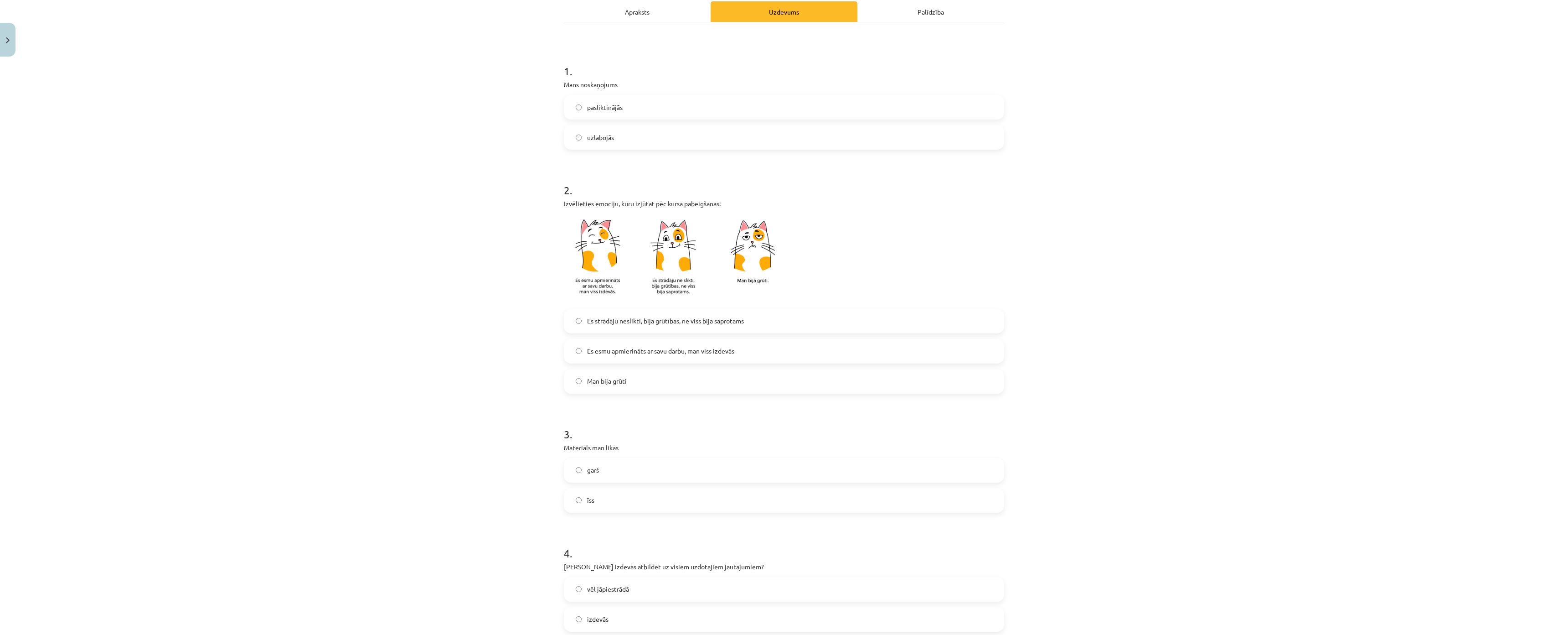
scroll to position [136, 0]
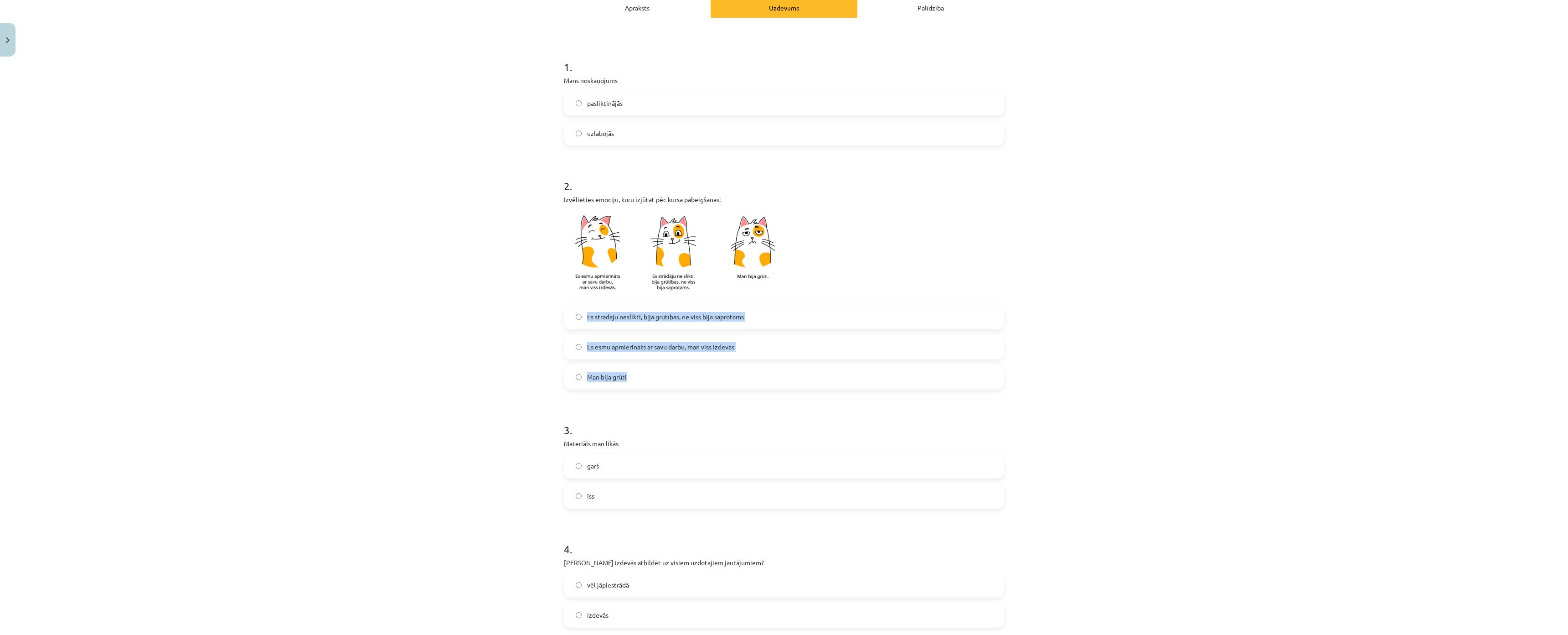
drag, startPoint x: 539, startPoint y: 310, endPoint x: 664, endPoint y: 370, distance: 138.7
click at [683, 379] on div "Mācību tēma: Krievu valodas b1 - 10. klases 1.ieskaites mācību materiāls #7 Tem…" at bounding box center [784, 317] width 1568 height 635
click at [629, 328] on label "Es strādāju neslikti, bija grūtības, ne viss bija saprotams" at bounding box center [784, 317] width 438 height 23
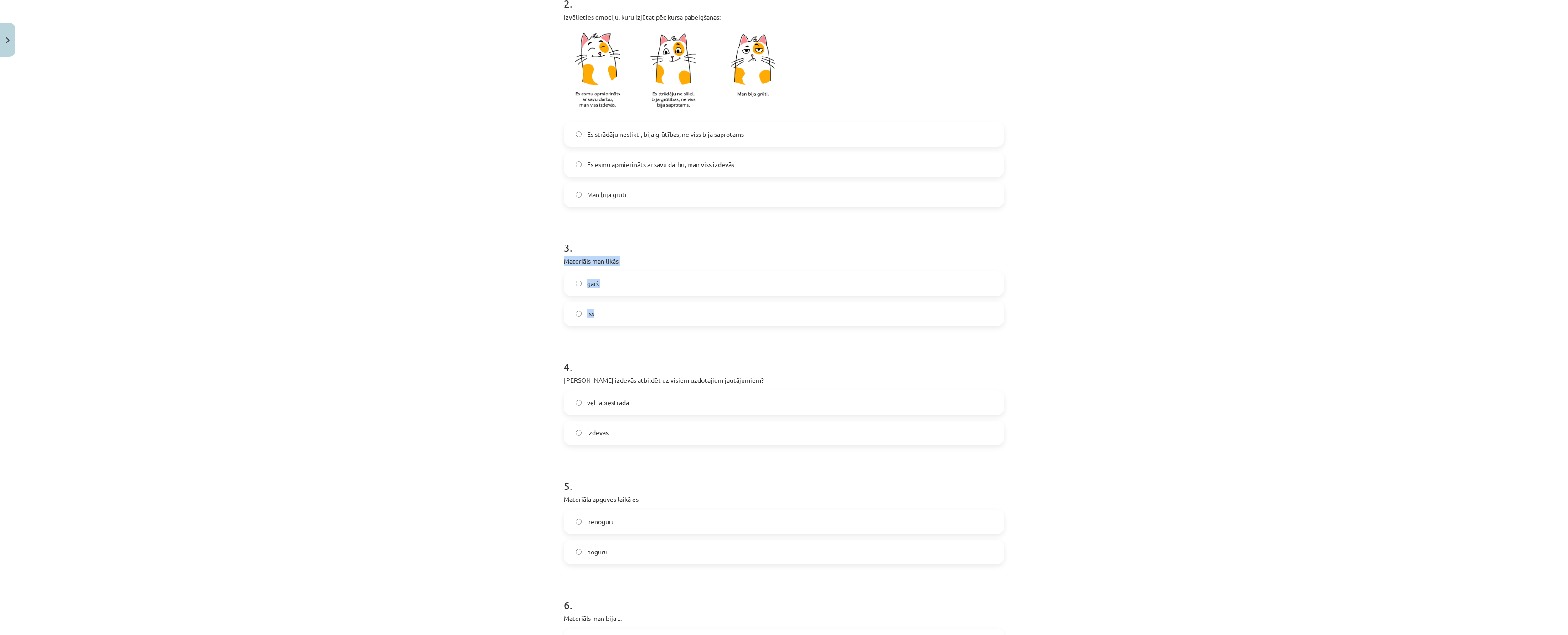
drag, startPoint x: 554, startPoint y: 255, endPoint x: 588, endPoint y: 314, distance: 68.1
click at [622, 321] on div "Mācību tēma: Krievu valodas b1 - 10. klases 1.ieskaites mācību materiāls #7 Tem…" at bounding box center [784, 317] width 1568 height 635
click at [475, 297] on div "Mācību tēma: Krievu valodas b1 - 10. klases 1.ieskaites mācību materiāls #7 Tem…" at bounding box center [784, 317] width 1568 height 635
click at [602, 287] on label "garš" at bounding box center [784, 283] width 438 height 23
drag, startPoint x: 596, startPoint y: 311, endPoint x: 481, endPoint y: 287, distance: 117.5
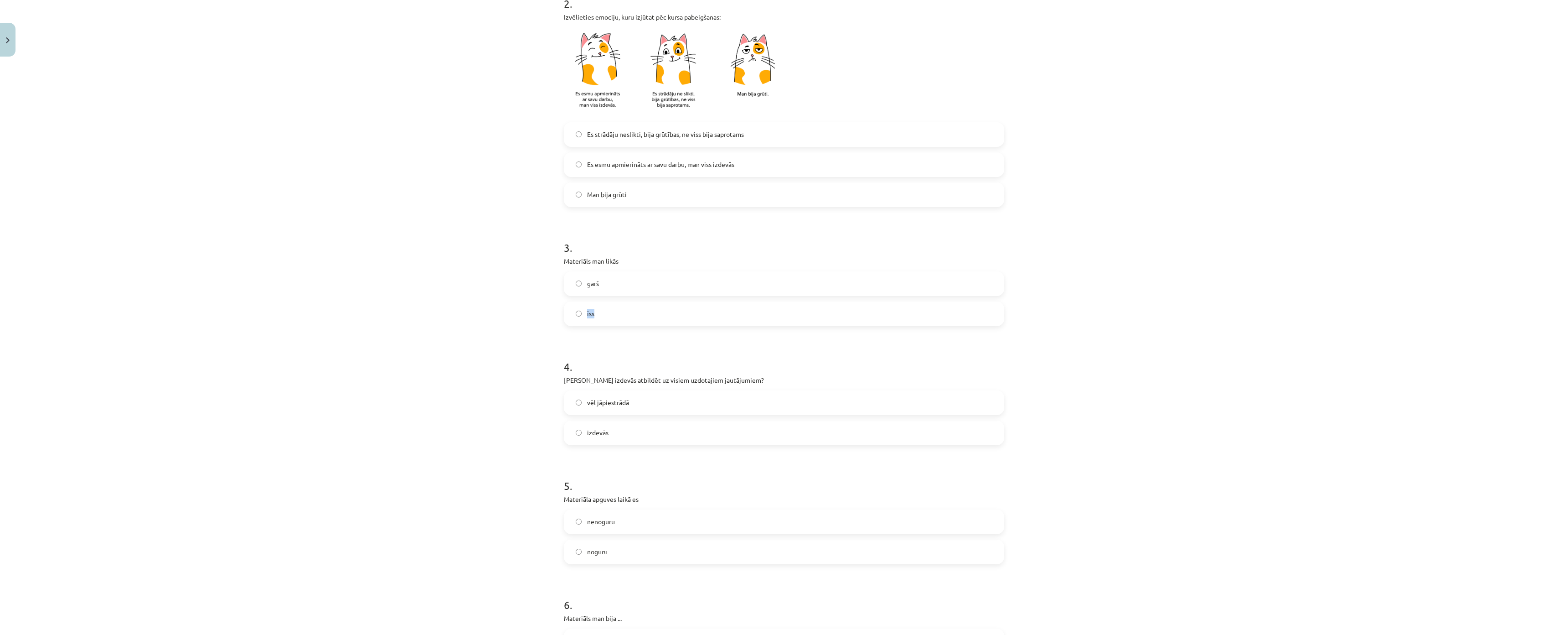
click at [484, 290] on div "Mācību tēma: Krievu valodas b1 - 10. klases 1.ieskaites mācību materiāls #7 Tem…" at bounding box center [784, 317] width 1568 height 635
click at [481, 287] on div "Mācību tēma: Krievu valodas b1 - 10. klases 1.ieskaites mācību materiāls #7 Tem…" at bounding box center [784, 317] width 1568 height 635
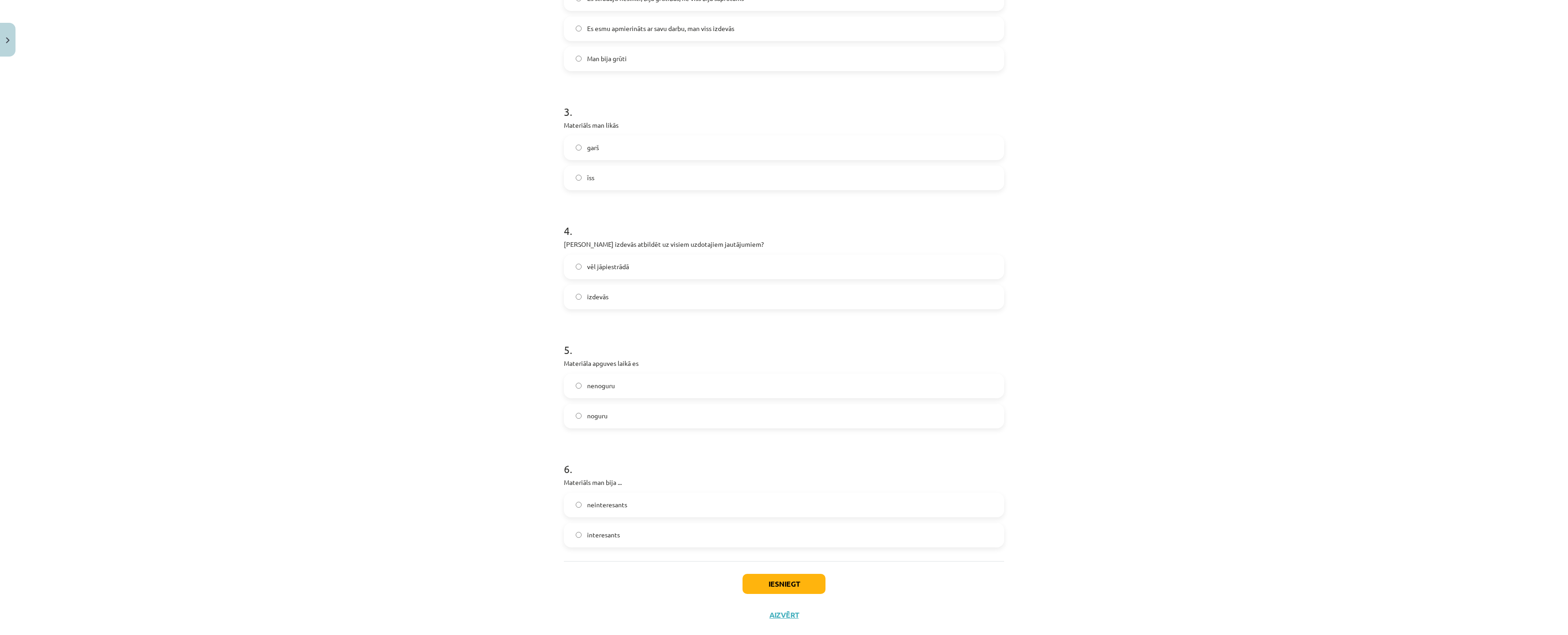
scroll to position [456, 0]
click at [601, 293] on span "izdevās" at bounding box center [598, 295] width 21 height 10
drag, startPoint x: 552, startPoint y: 376, endPoint x: 631, endPoint y: 414, distance: 87.7
click at [649, 422] on div "Mācību tēma: Krievu valodas b1 - 10. klases 1.ieskaites mācību materiāls #7 Tem…" at bounding box center [784, 317] width 1568 height 635
click at [492, 342] on div "Mācību tēma: Krievu valodas b1 - 10. klases 1.ieskaites mācību materiāls #7 Tem…" at bounding box center [784, 317] width 1568 height 635
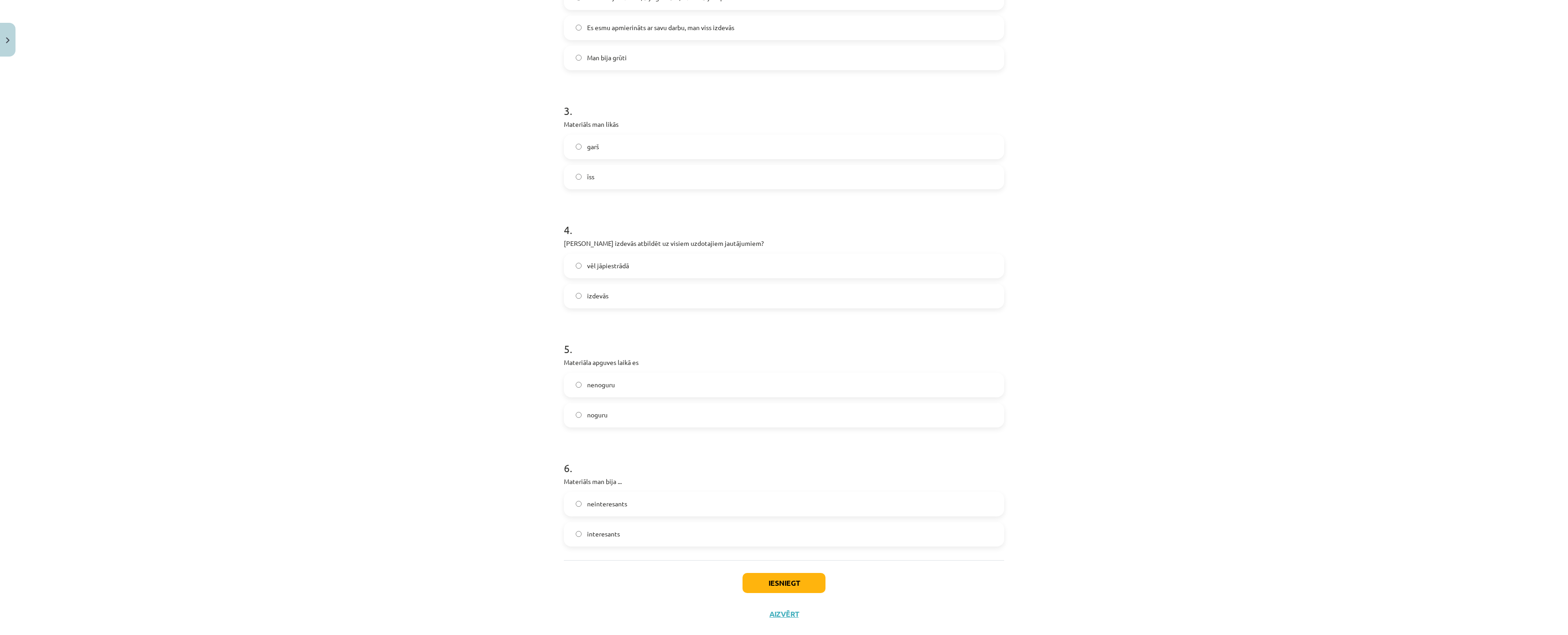
click at [628, 386] on label "nenoguru" at bounding box center [784, 385] width 438 height 23
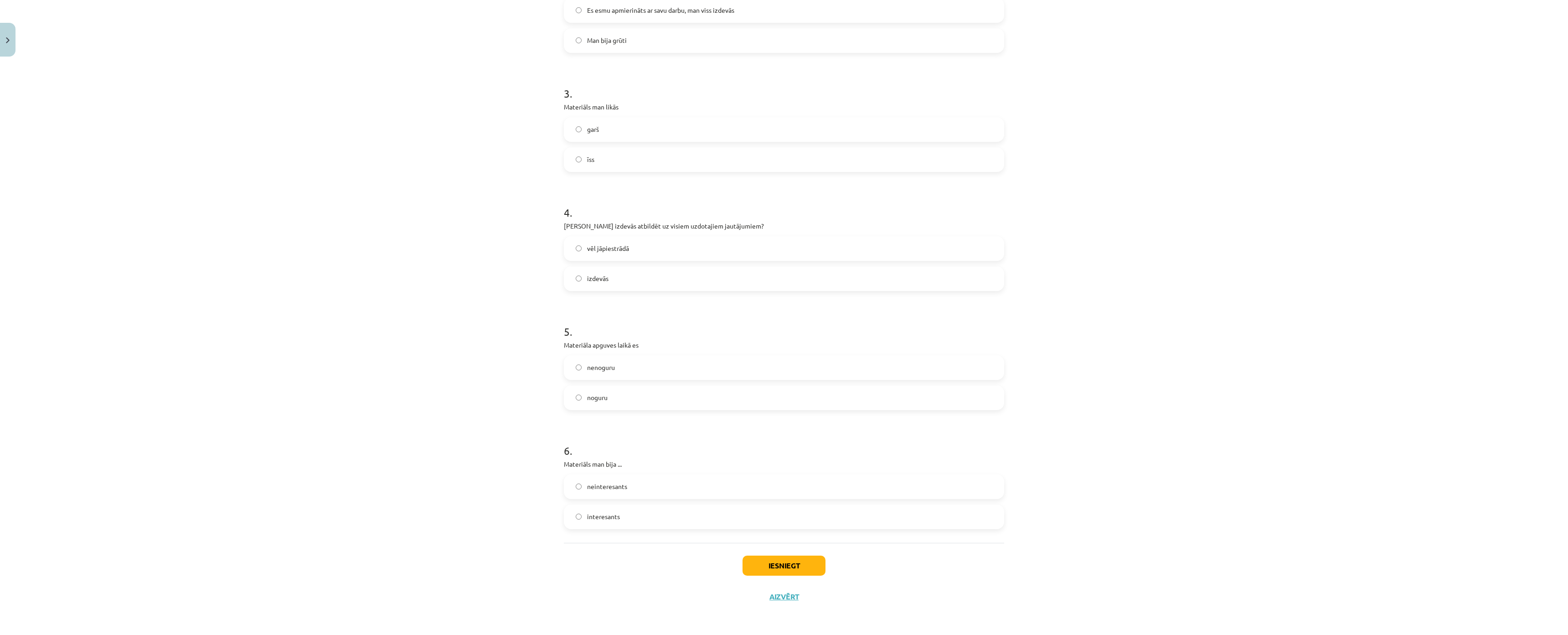
scroll to position [529, 0]
click at [598, 512] on span "interesants" at bounding box center [603, 516] width 33 height 10
click at [774, 555] on button "Iesniegt" at bounding box center [784, 565] width 83 height 20
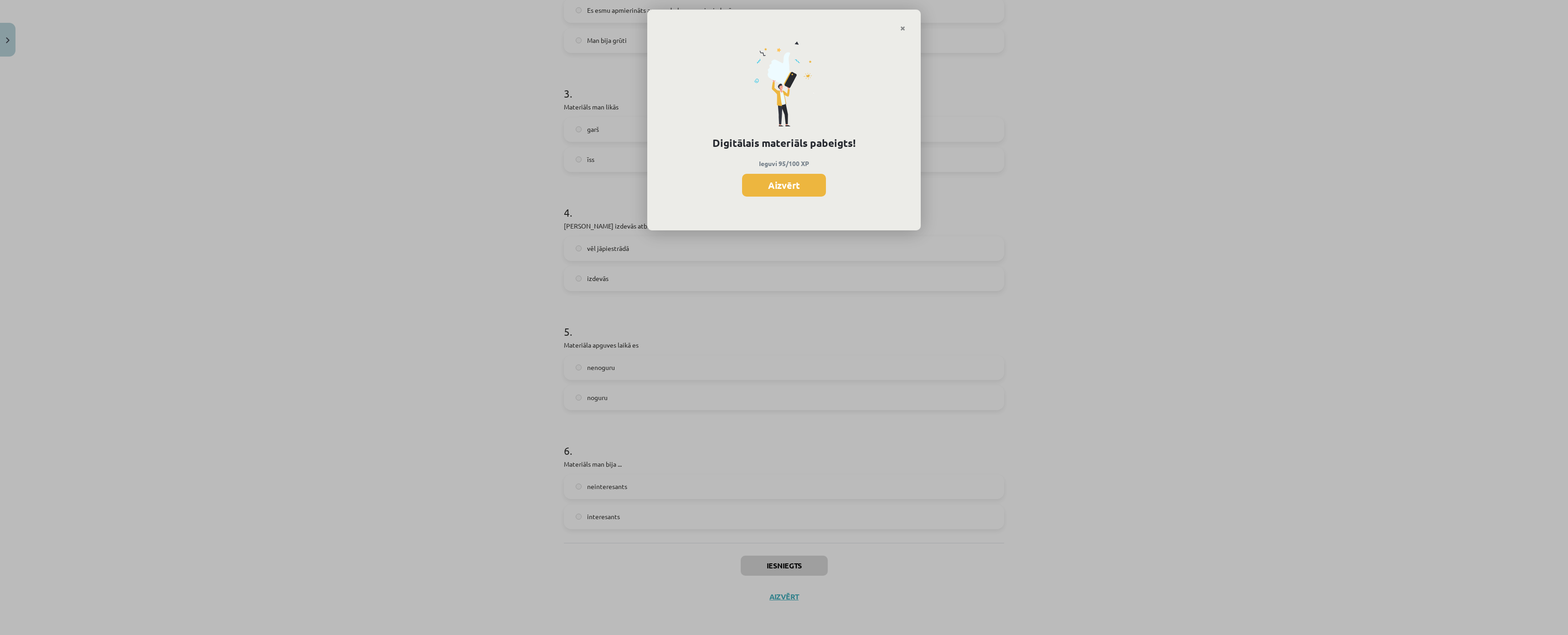
scroll to position [312, 0]
click at [758, 181] on button "Aizvērt" at bounding box center [784, 185] width 84 height 23
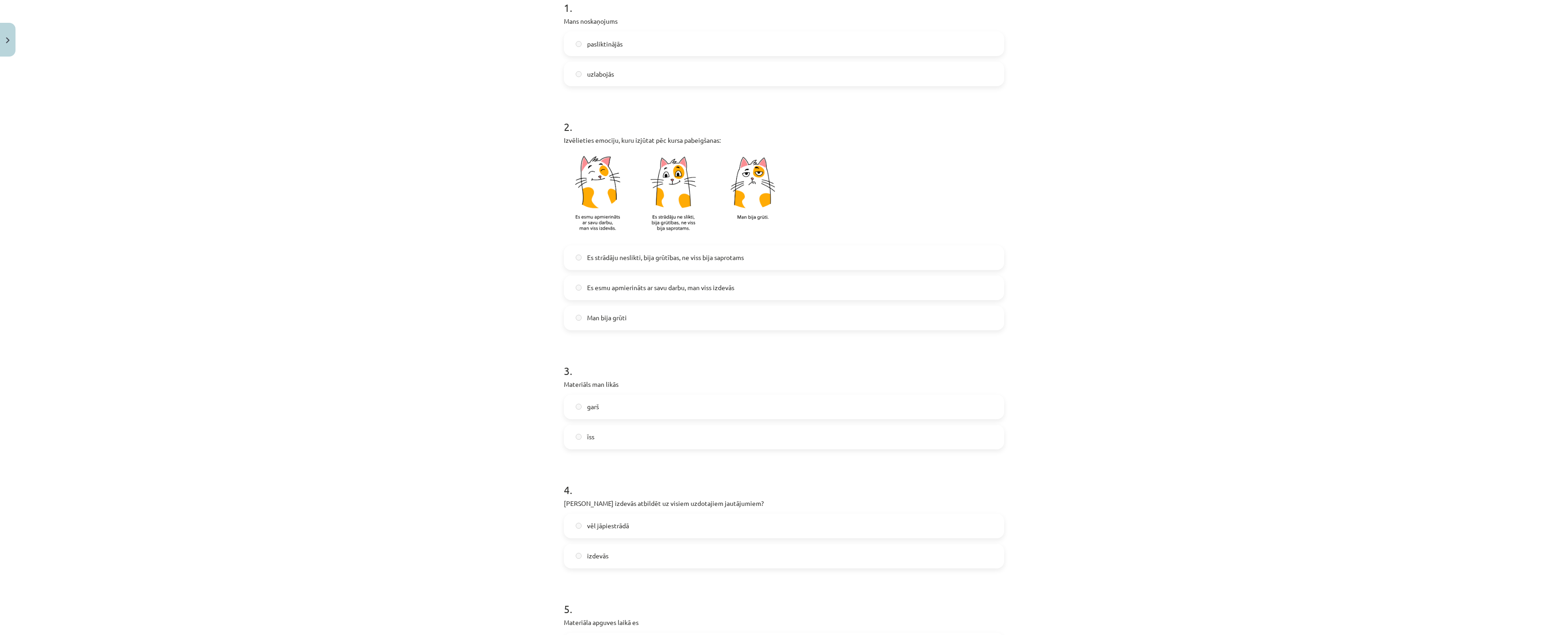
scroll to position [0, 0]
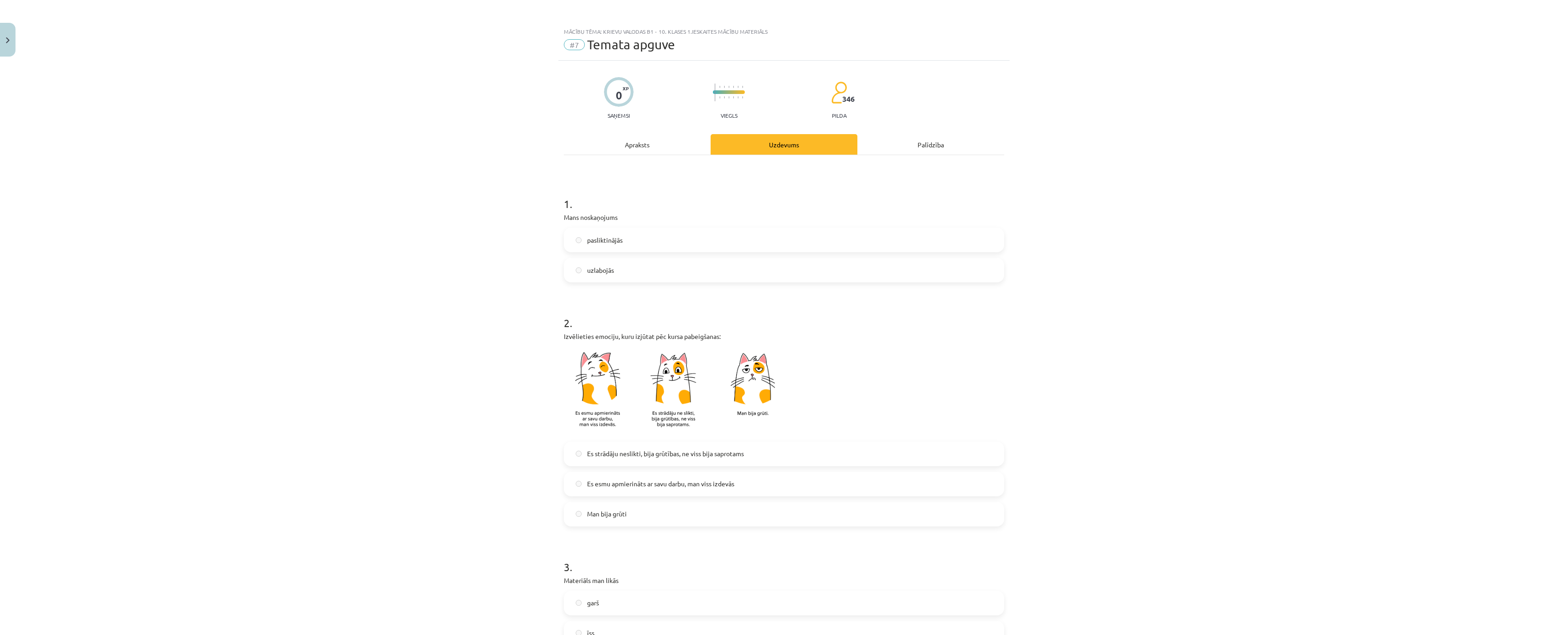
click at [16, 36] on div "Mācību tēma: Krievu valodas b1 - 10. klases 1.ieskaites mācību materiāls #7 Tem…" at bounding box center [784, 317] width 1568 height 635
click at [5, 39] on button "Close" at bounding box center [8, 40] width 16 height 34
